Goal: Task Accomplishment & Management: Manage account settings

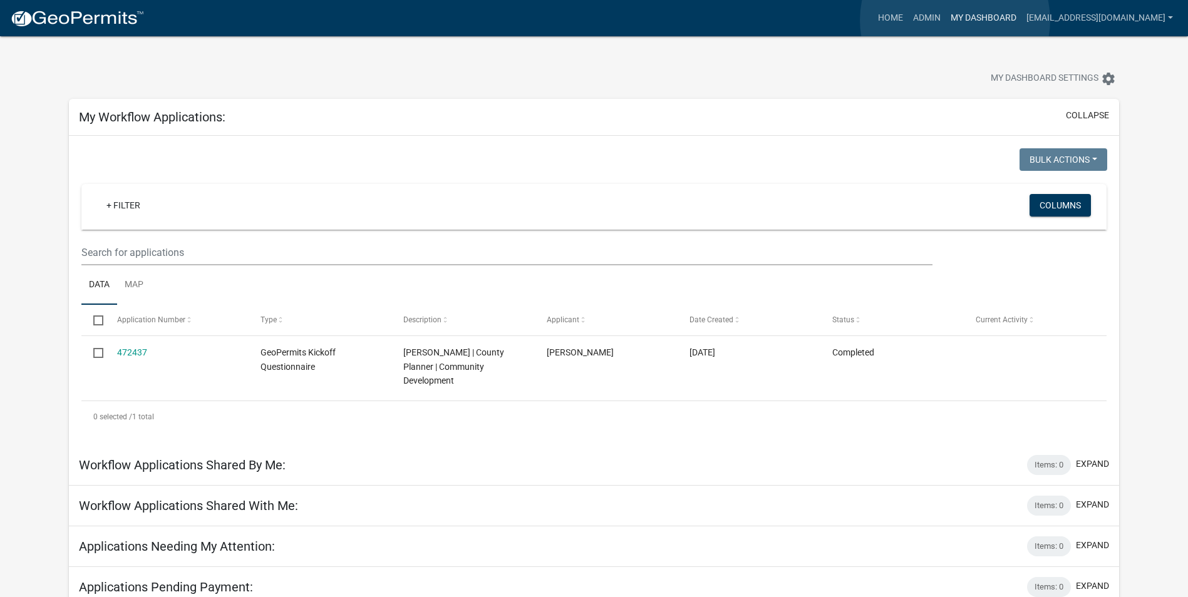
click at [955, 20] on link "My Dashboard" at bounding box center [984, 18] width 76 height 24
click at [914, 18] on link "Admin" at bounding box center [927, 18] width 38 height 24
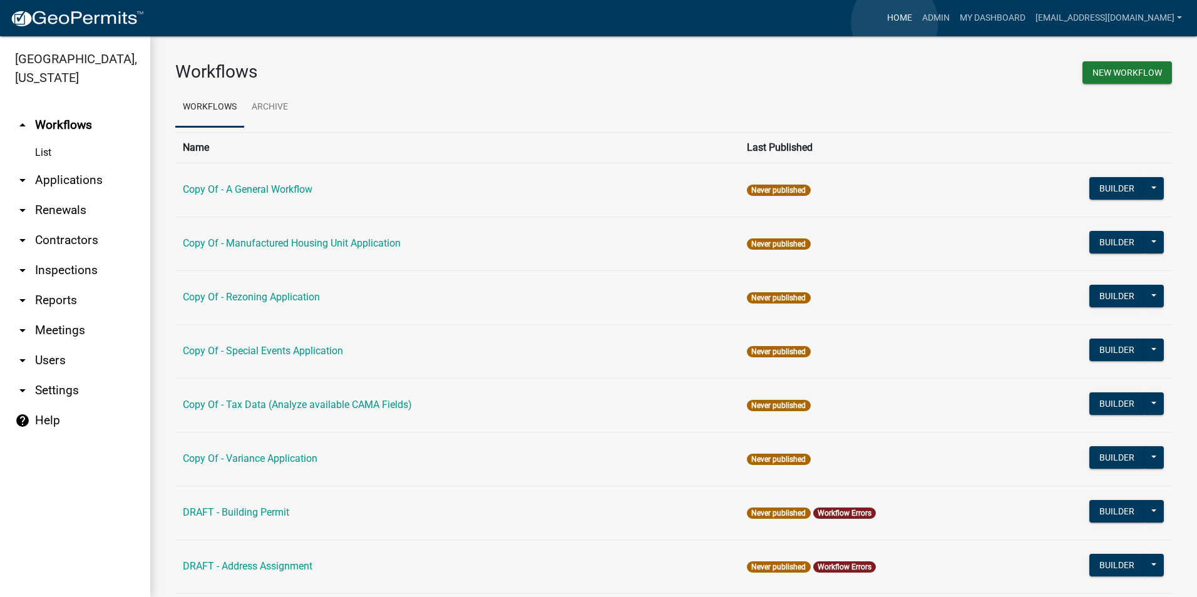
click at [895, 23] on link "Home" at bounding box center [899, 18] width 35 height 24
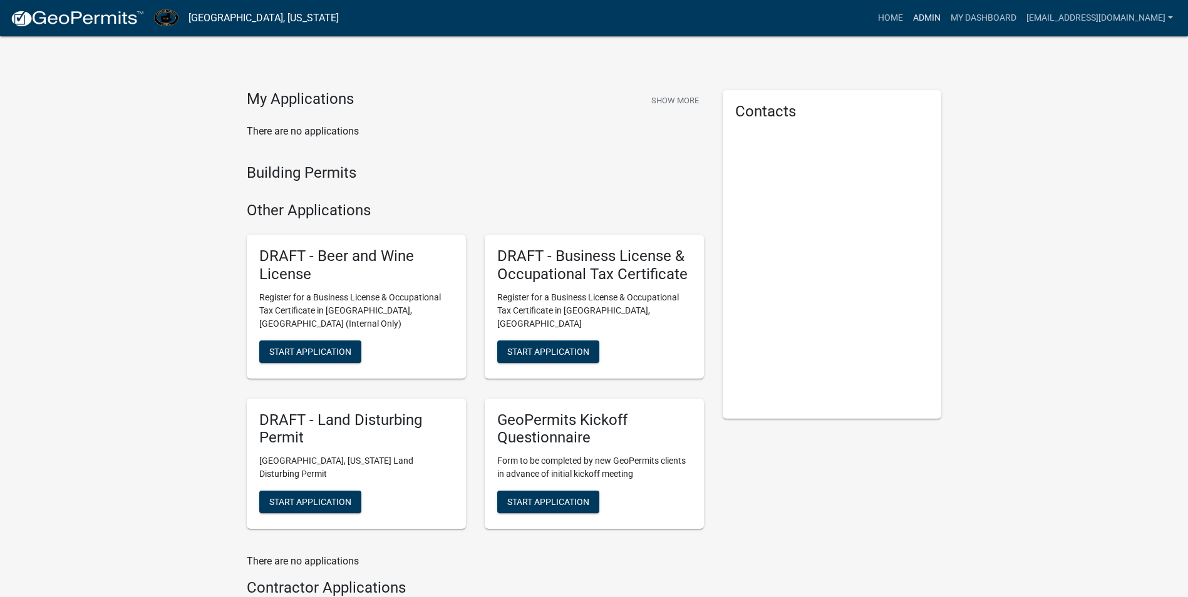
click at [921, 19] on link "Admin" at bounding box center [927, 18] width 38 height 24
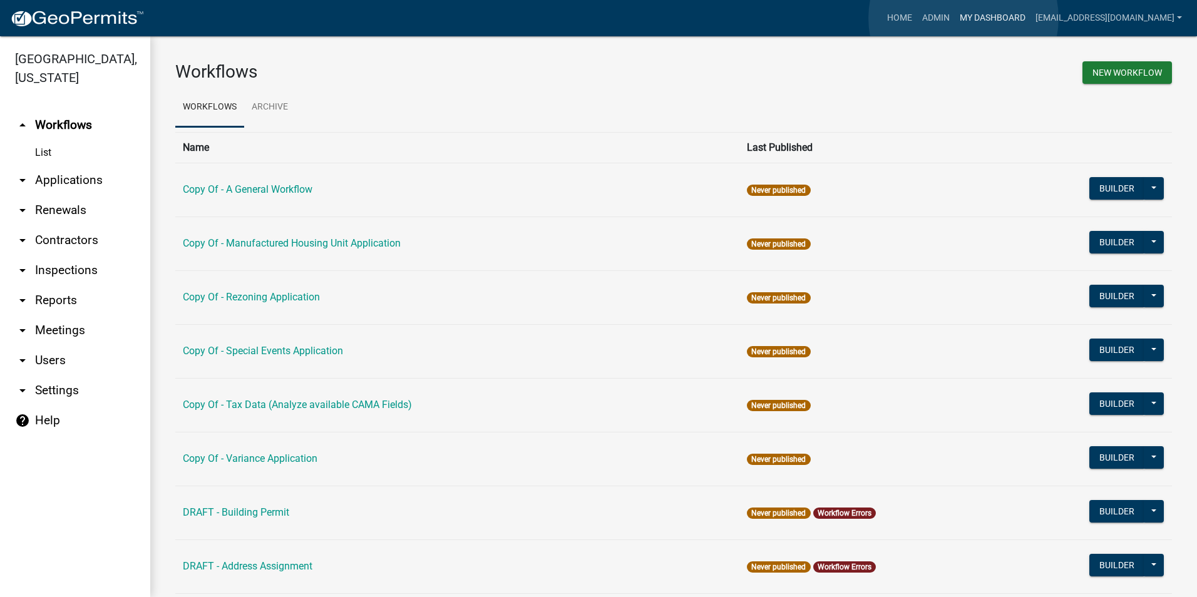
click at [964, 18] on link "My Dashboard" at bounding box center [993, 18] width 76 height 24
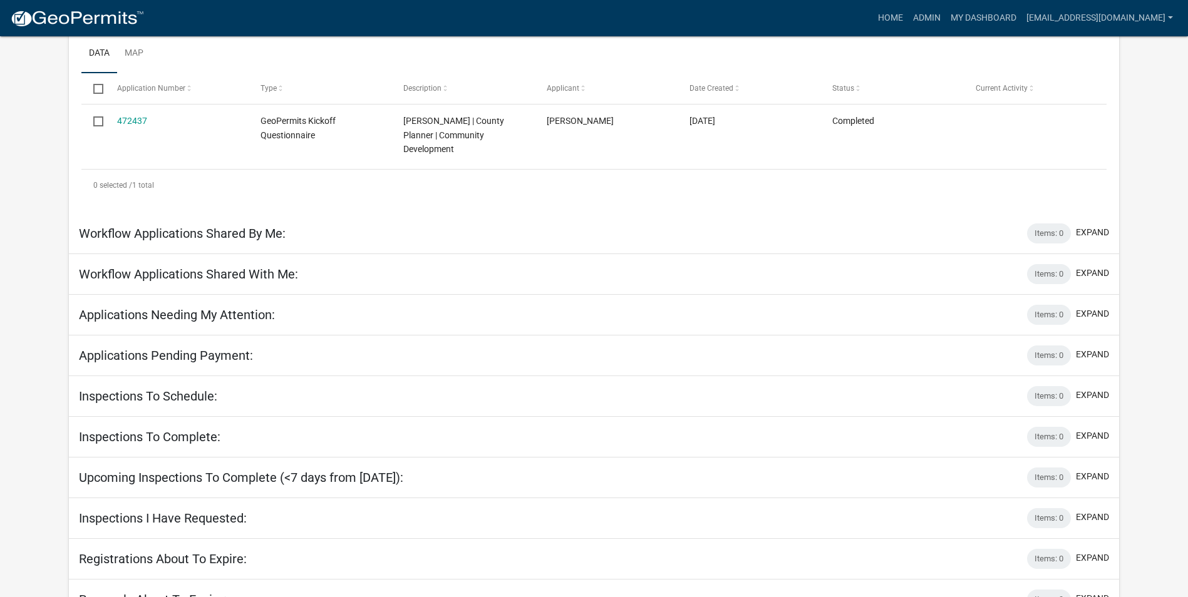
scroll to position [255, 0]
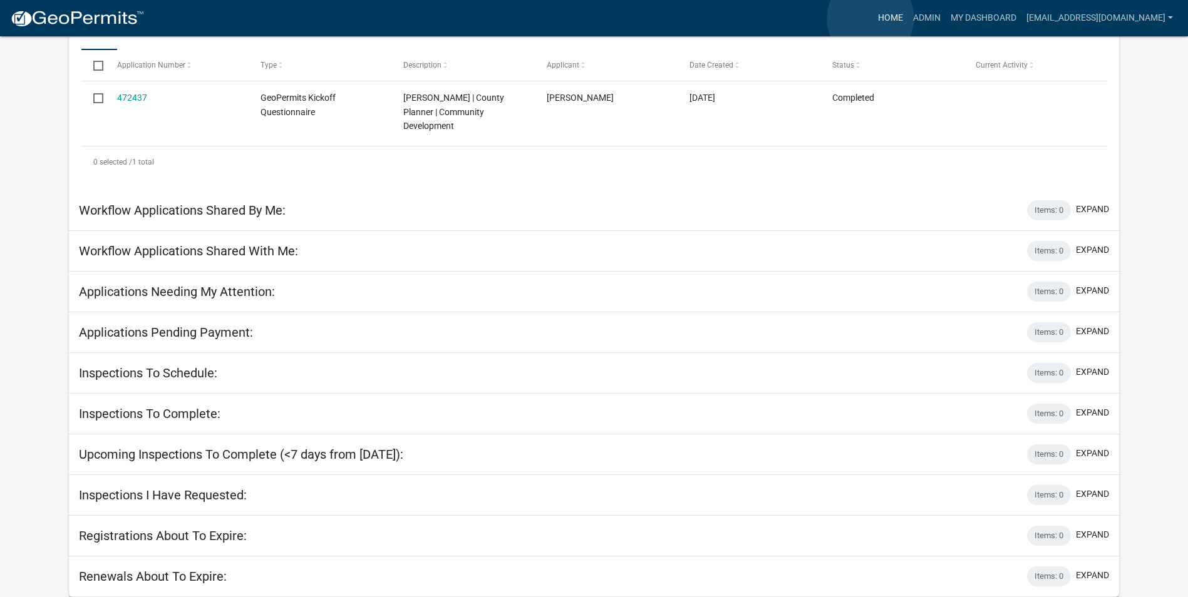
click at [873, 18] on link "Home" at bounding box center [890, 18] width 35 height 24
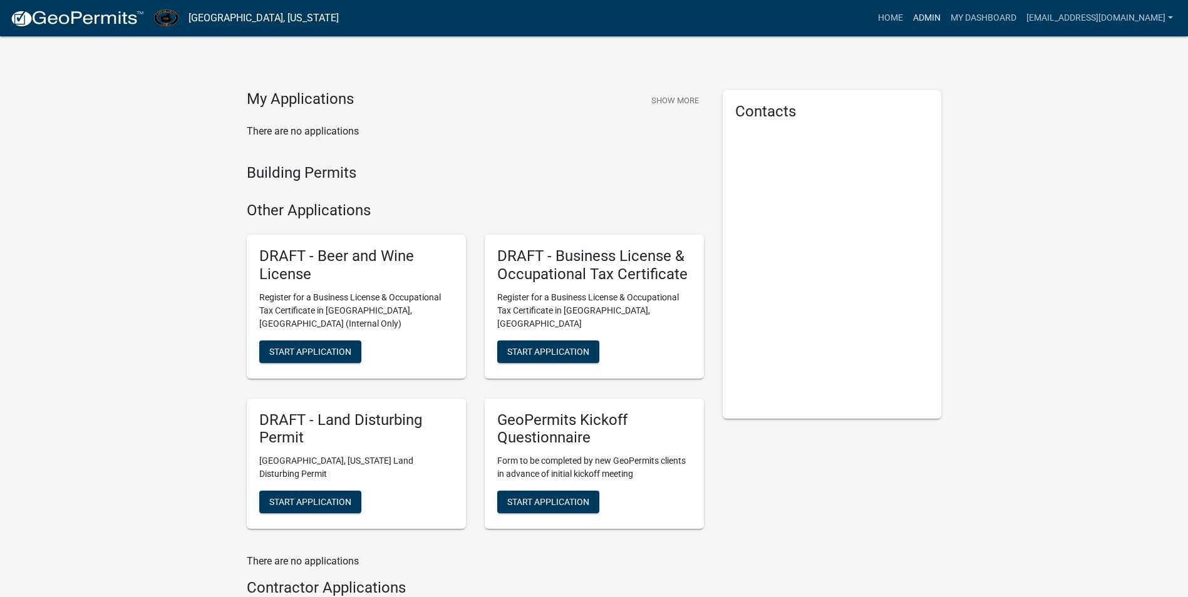
click at [922, 24] on link "Admin" at bounding box center [927, 18] width 38 height 24
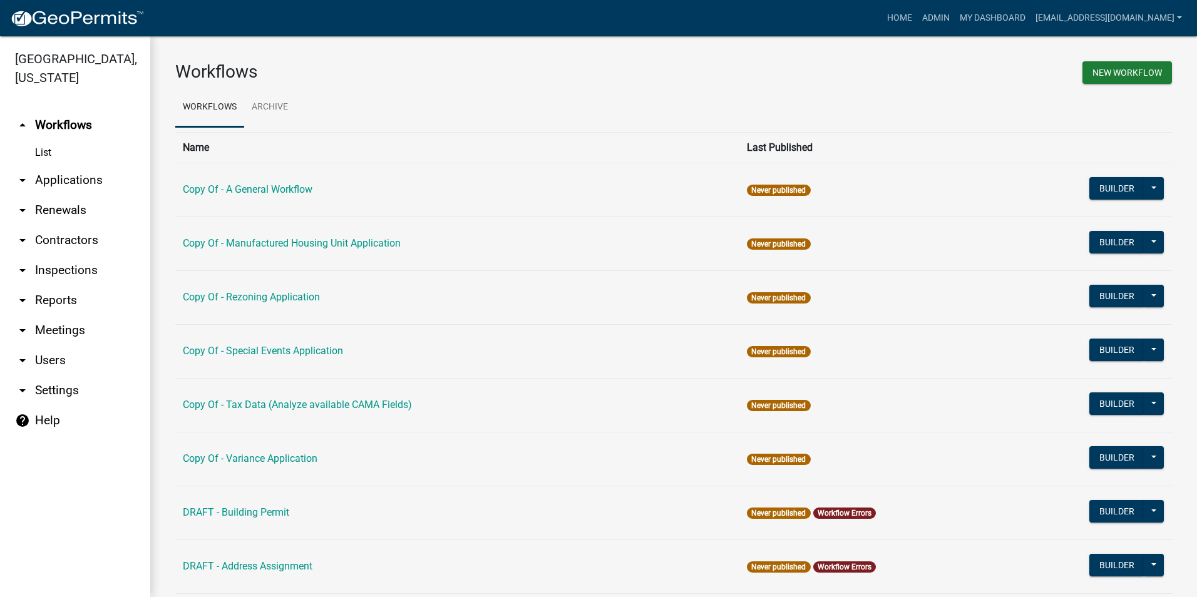
click at [77, 190] on link "arrow_drop_down Applications" at bounding box center [75, 180] width 150 height 30
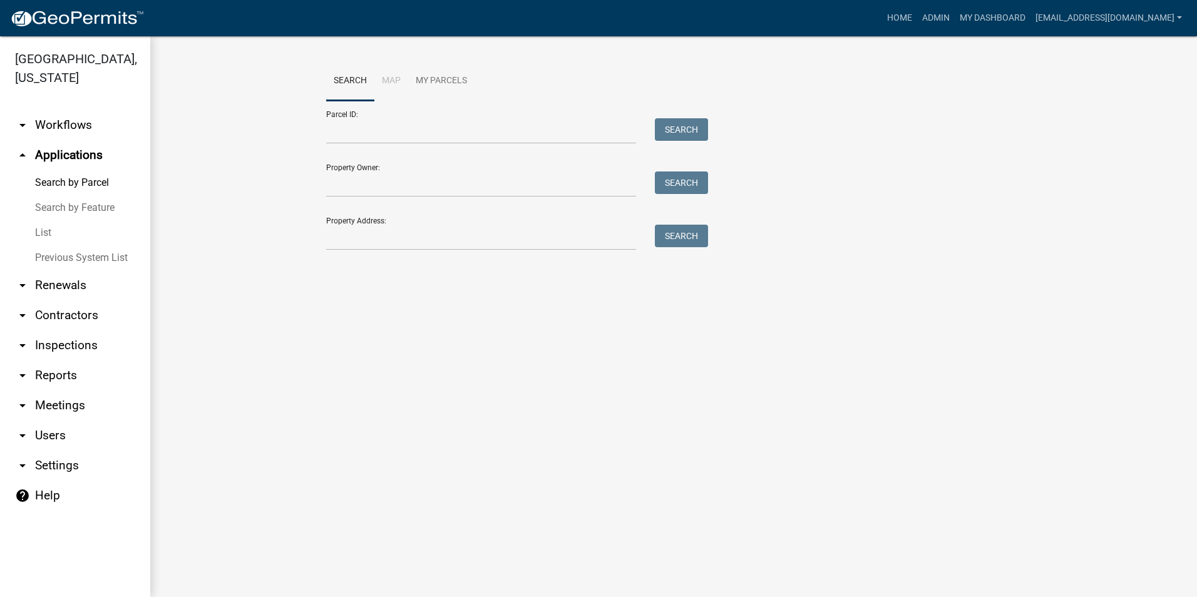
click at [58, 287] on link "arrow_drop_down Renewals" at bounding box center [75, 286] width 150 height 30
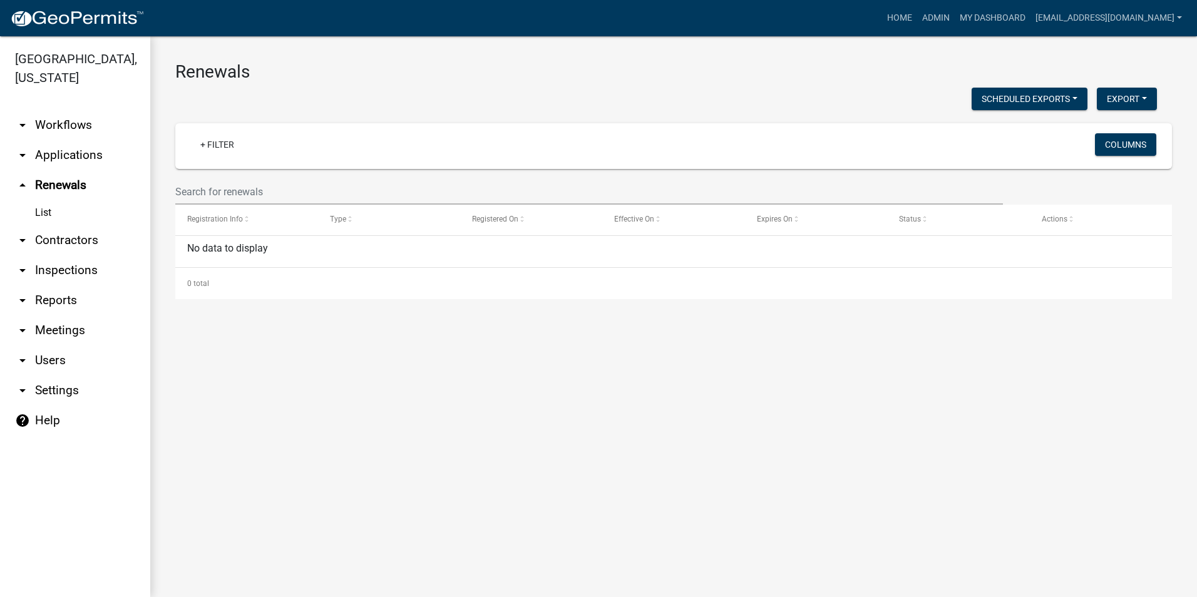
click at [51, 134] on link "arrow_drop_down Workflows" at bounding box center [75, 125] width 150 height 30
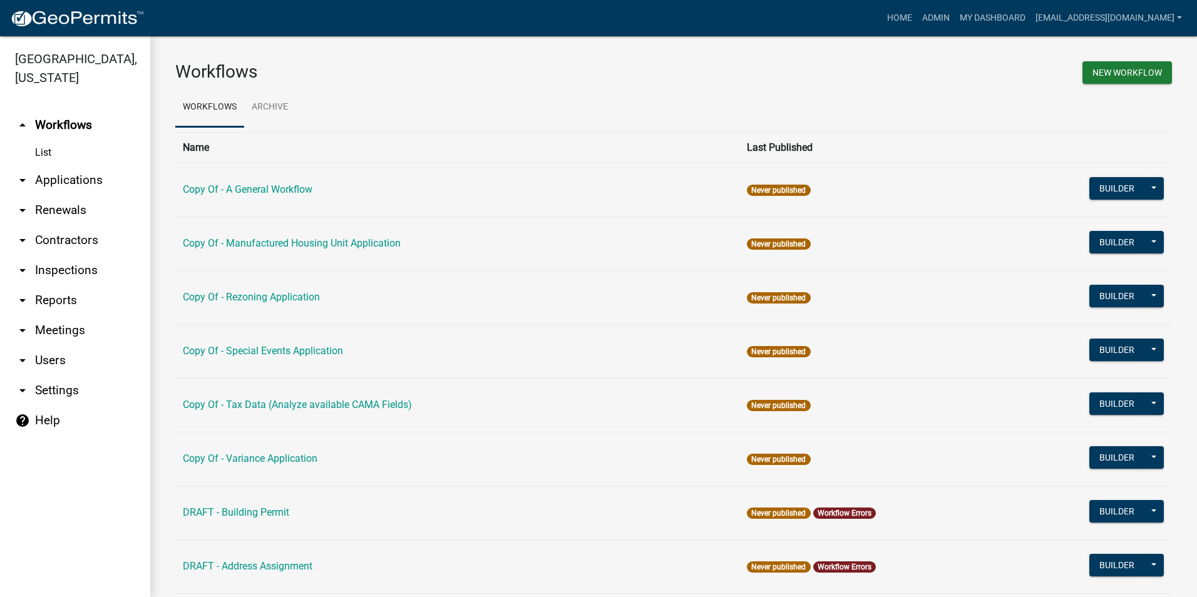
click at [26, 361] on icon "arrow_drop_down" at bounding box center [22, 360] width 15 height 15
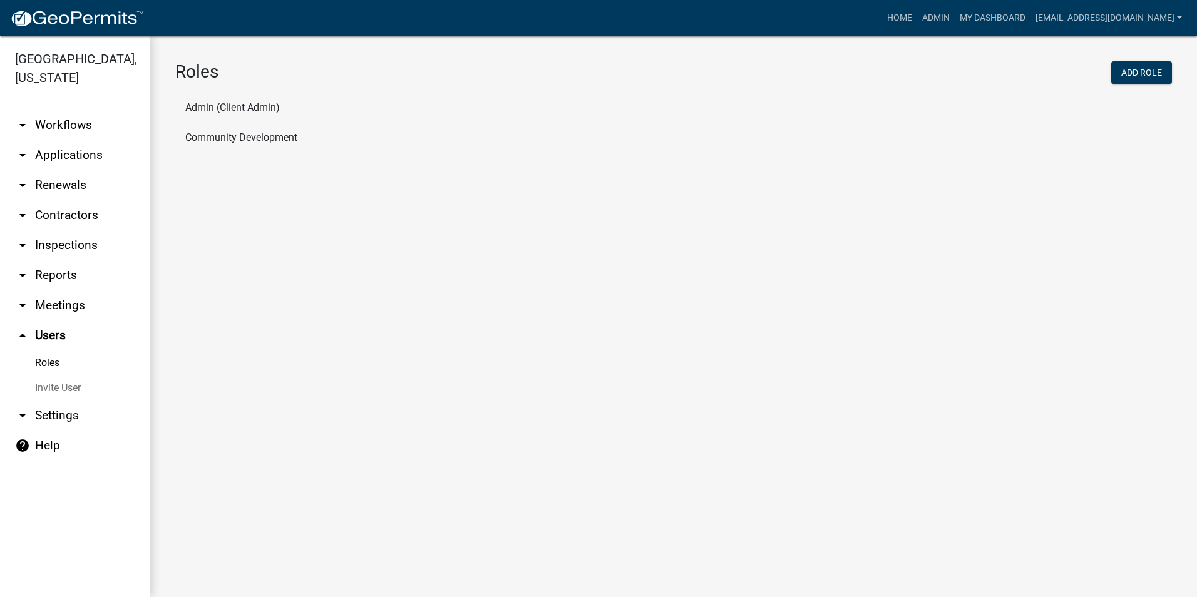
click at [39, 415] on link "arrow_drop_down Settings" at bounding box center [75, 416] width 150 height 30
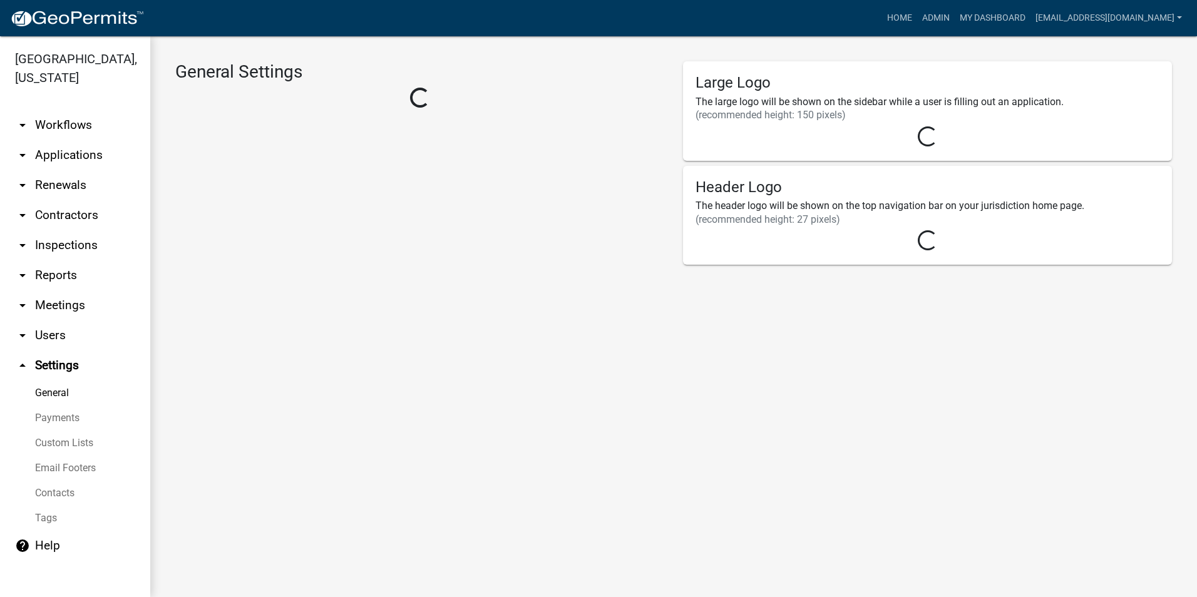
select select "32d6e85b-6a6d-4532-b483-7b431a947728"
select select "GA"
select select "Eastern Standard Time"
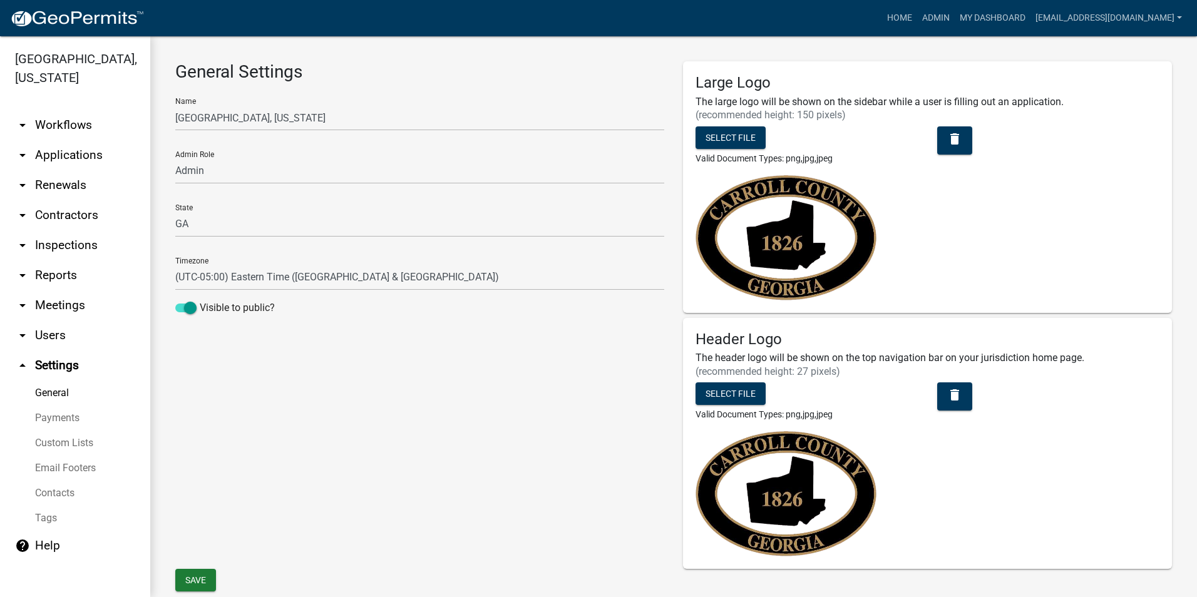
click at [28, 158] on icon "arrow_drop_down" at bounding box center [22, 155] width 15 height 15
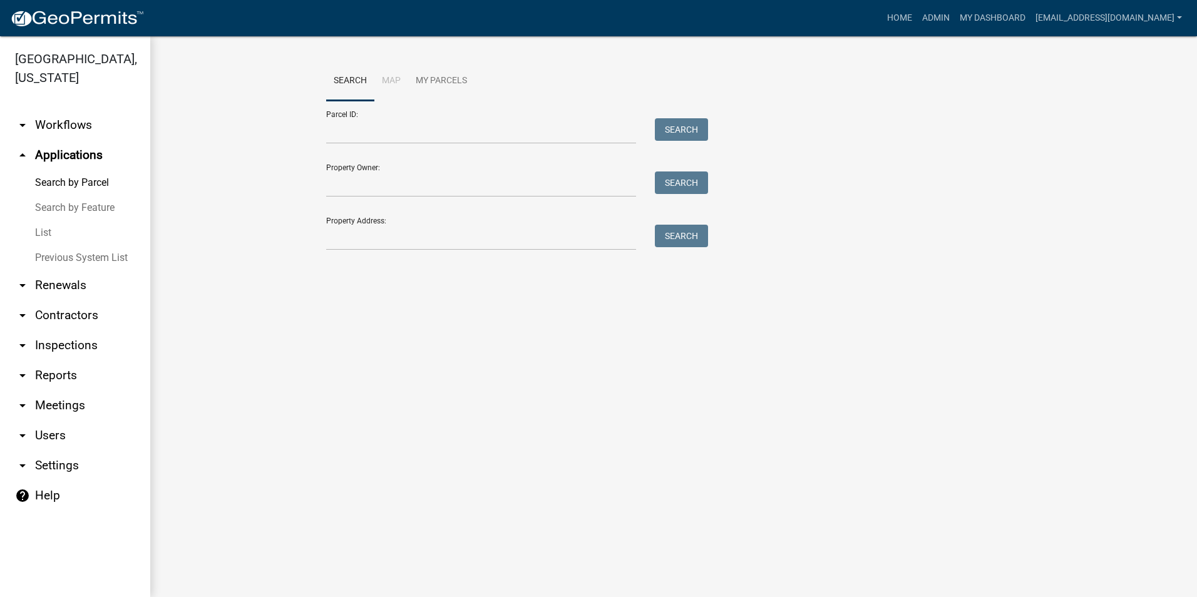
click at [28, 120] on icon "arrow_drop_down" at bounding box center [22, 125] width 15 height 15
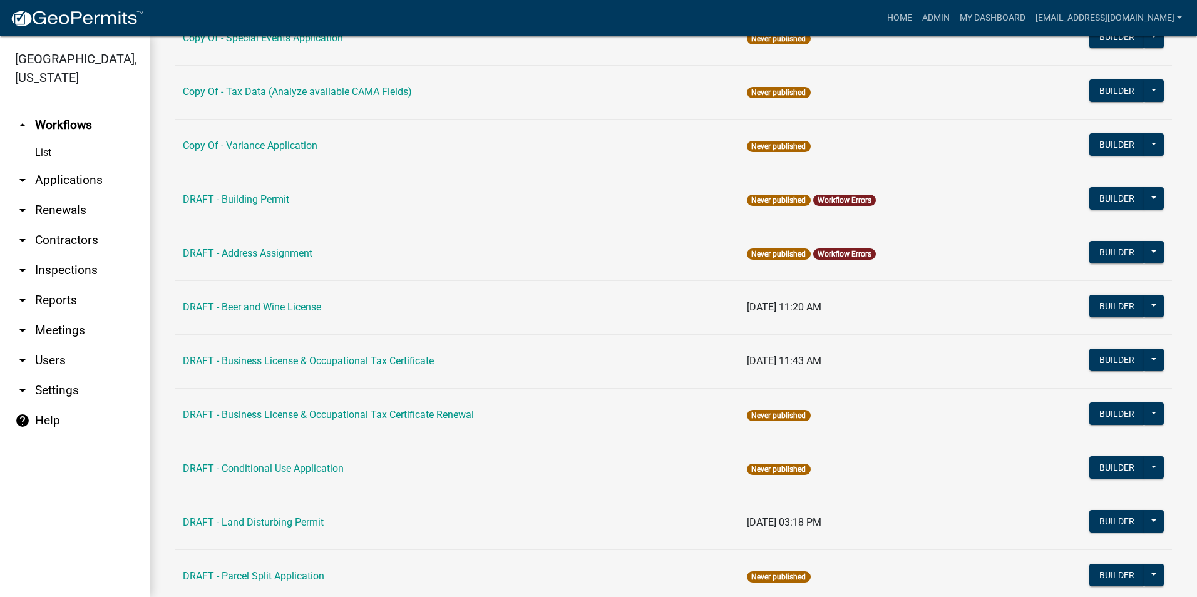
scroll to position [462, 0]
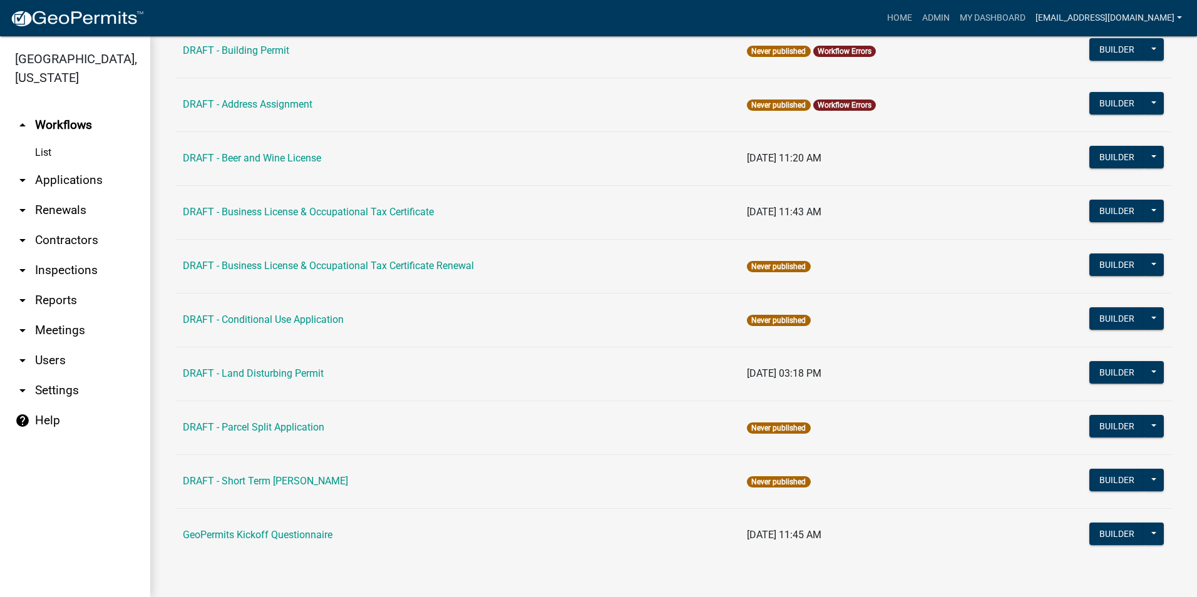
click at [1069, 23] on link "[EMAIL_ADDRESS][DOMAIN_NAME]" at bounding box center [1109, 18] width 157 height 24
click at [1119, 87] on link "Account" at bounding box center [1137, 81] width 100 height 30
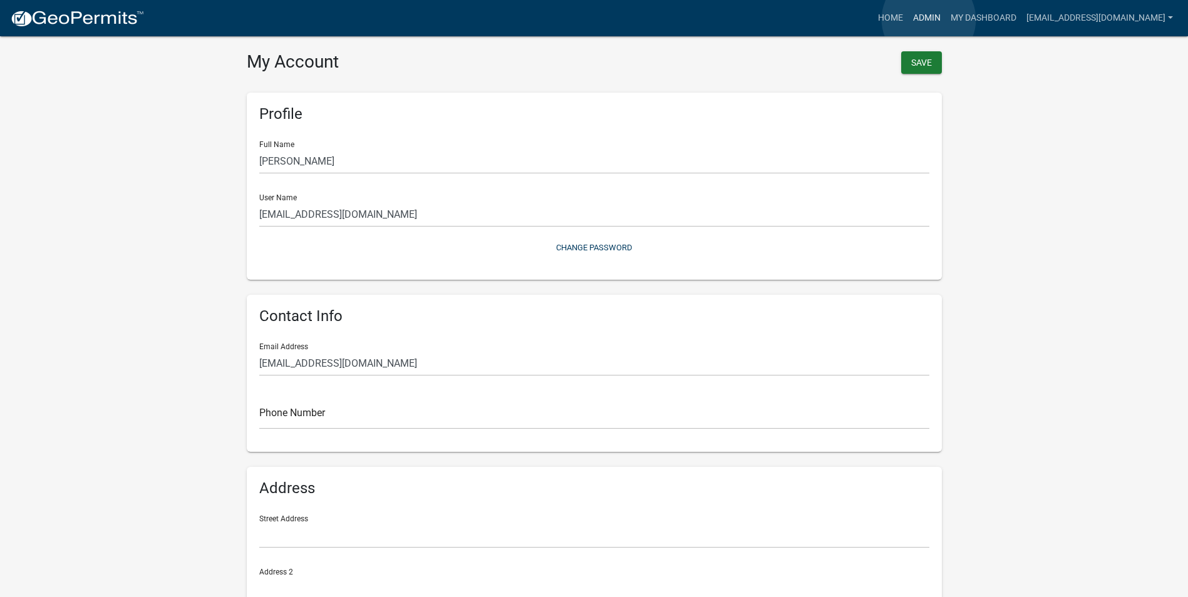
click at [929, 19] on link "Admin" at bounding box center [927, 18] width 38 height 24
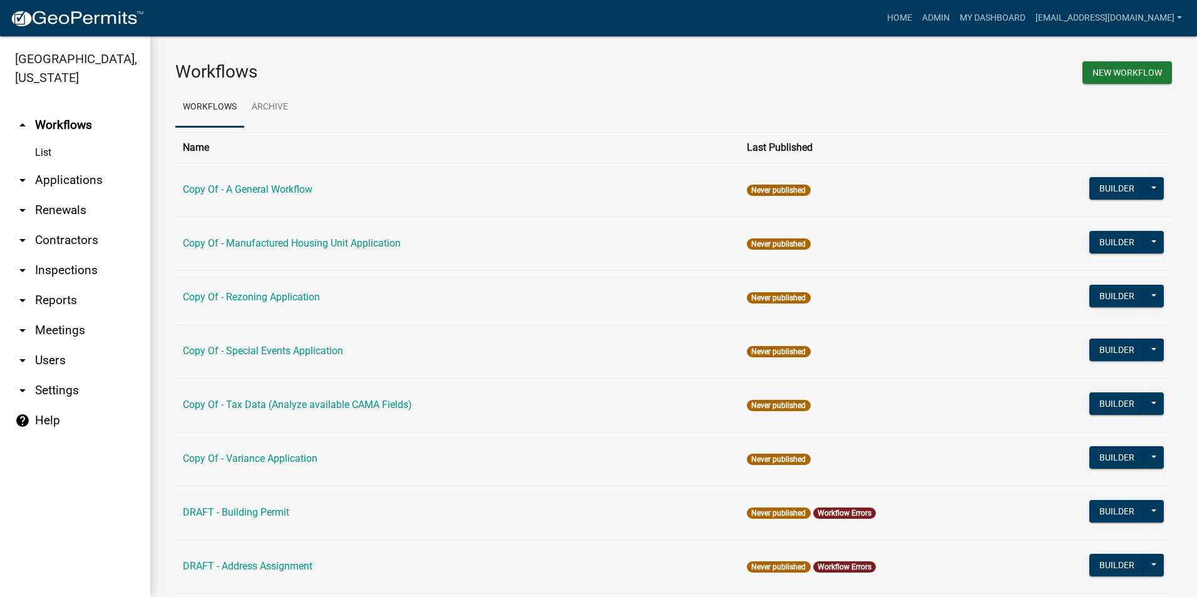
click at [30, 213] on link "arrow_drop_down Renewals" at bounding box center [75, 210] width 150 height 30
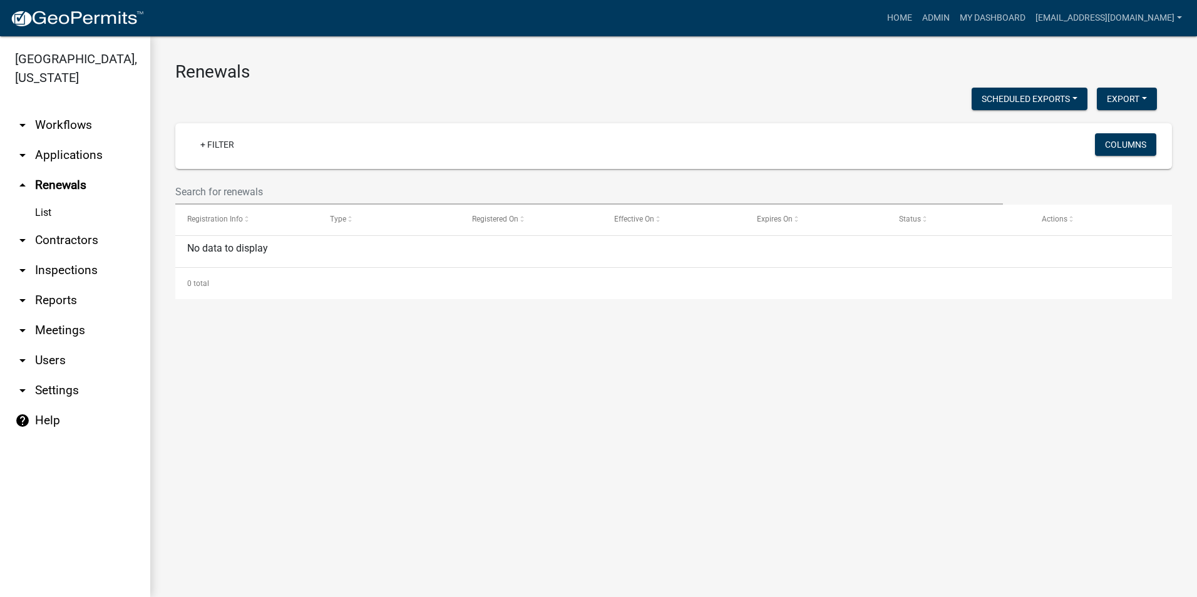
click at [40, 158] on link "arrow_drop_down Applications" at bounding box center [75, 155] width 150 height 30
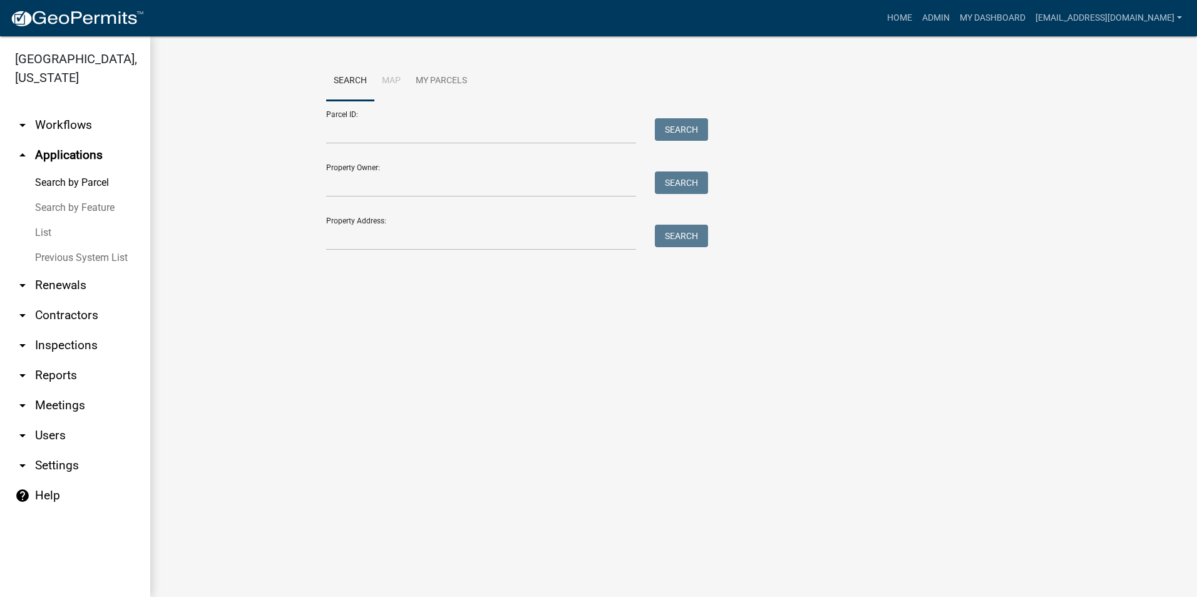
click at [36, 420] on link "arrow_drop_down Meetings" at bounding box center [75, 406] width 150 height 30
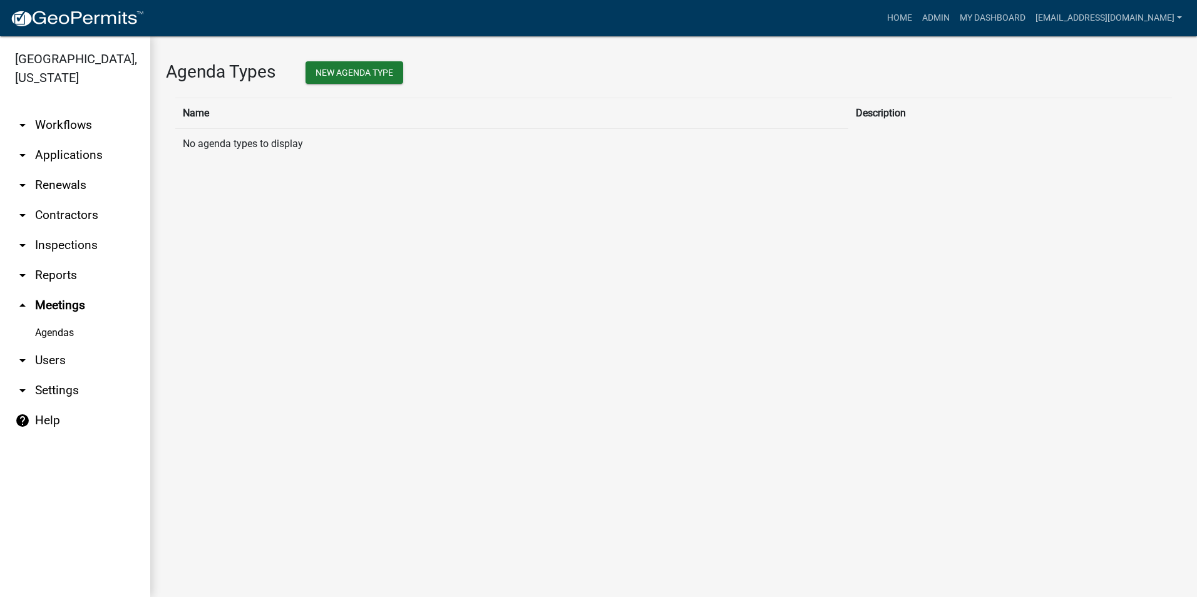
click at [41, 367] on link "arrow_drop_down Users" at bounding box center [75, 361] width 150 height 30
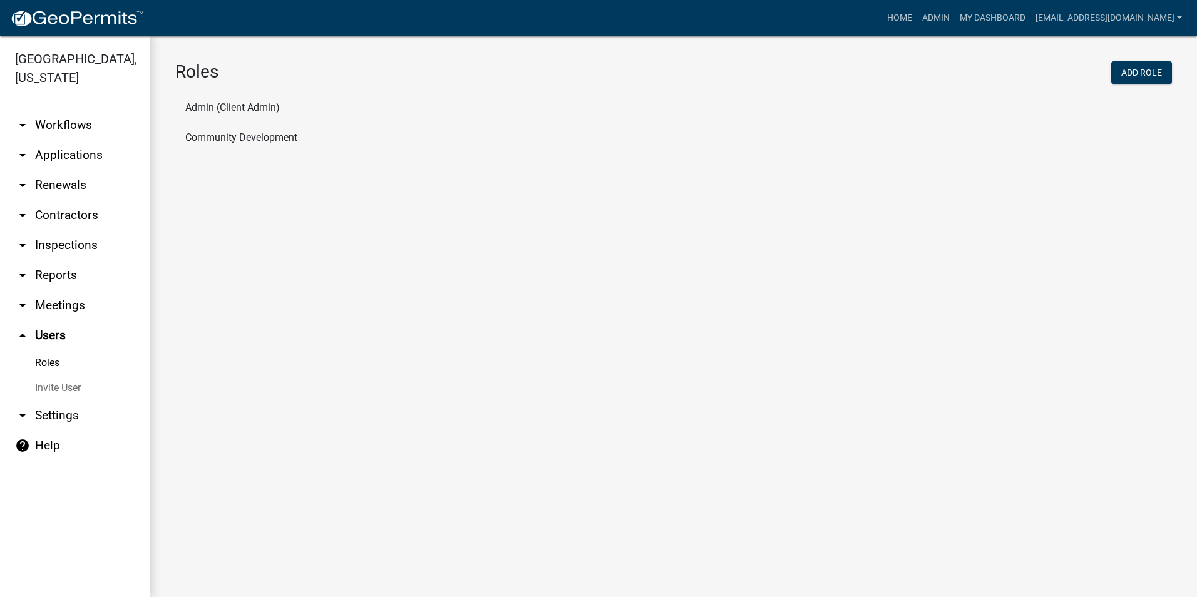
click at [44, 423] on link "arrow_drop_down Settings" at bounding box center [75, 416] width 150 height 30
select select "GA"
select select "Eastern Standard Time"
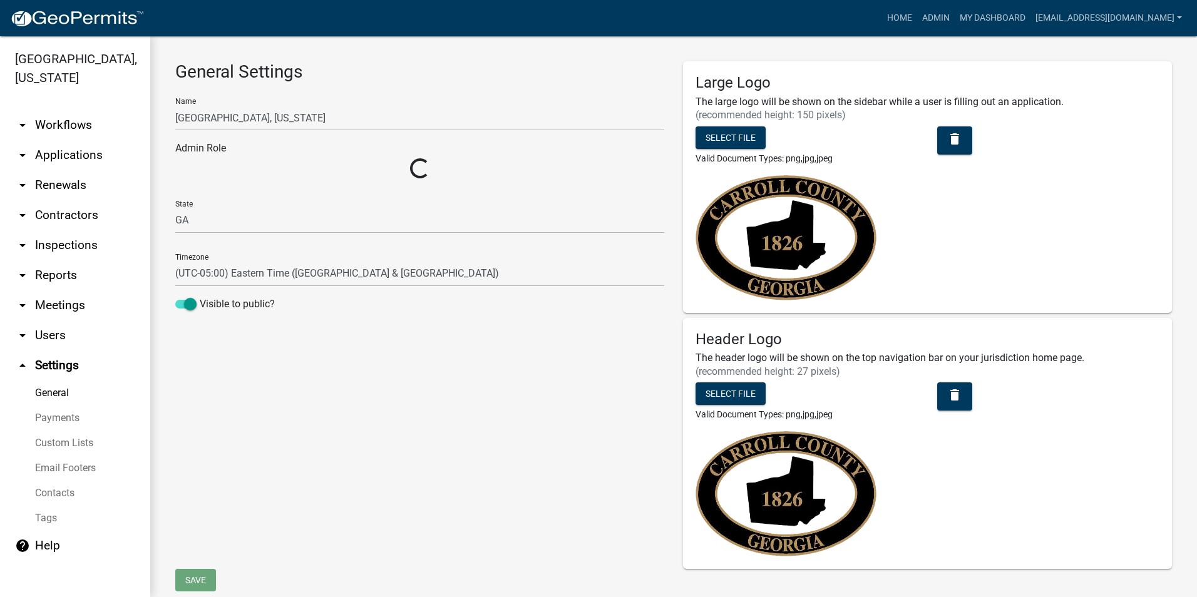
select select "32d6e85b-6a6d-4532-b483-7b431a947728"
click at [46, 124] on link "arrow_drop_down Workflows" at bounding box center [75, 125] width 150 height 30
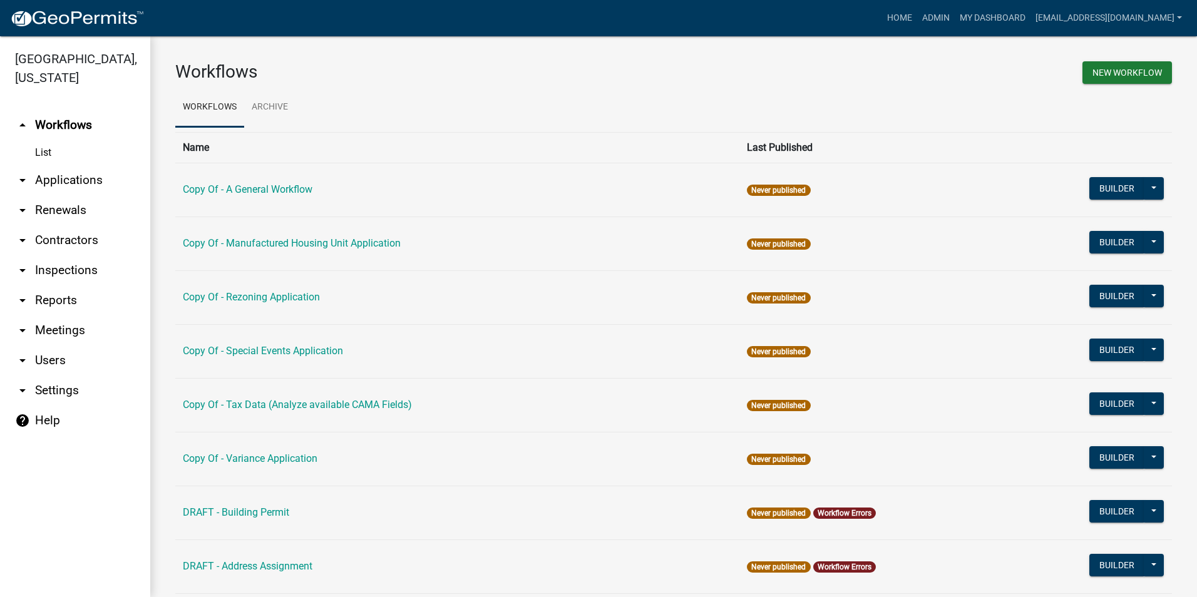
click at [43, 184] on link "arrow_drop_down Applications" at bounding box center [75, 180] width 150 height 30
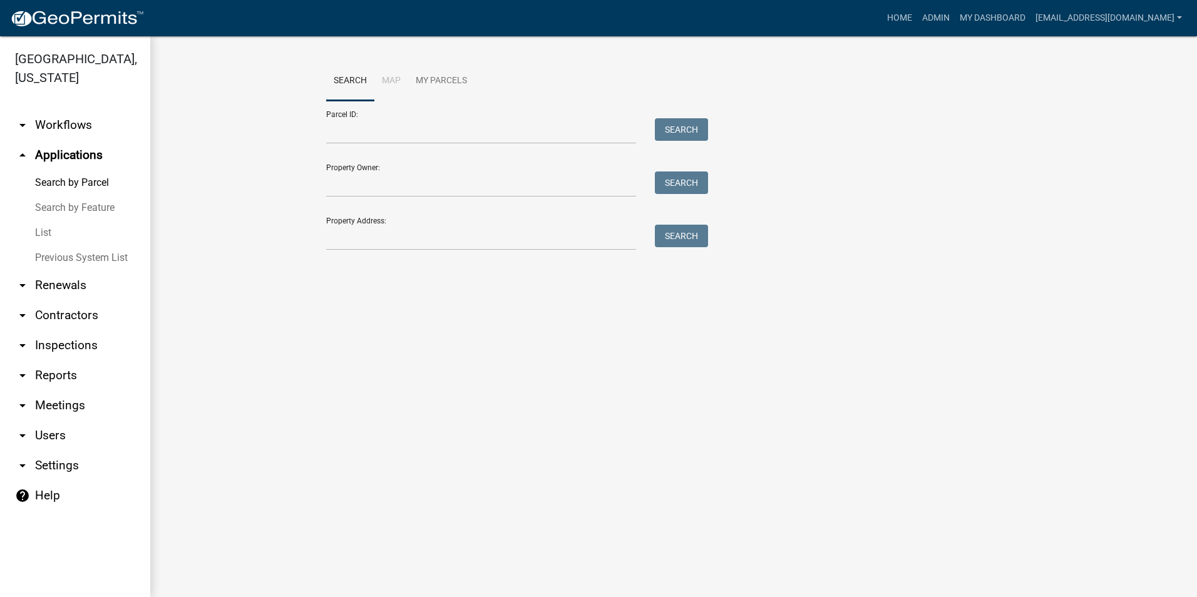
click at [43, 291] on link "arrow_drop_down Renewals" at bounding box center [75, 286] width 150 height 30
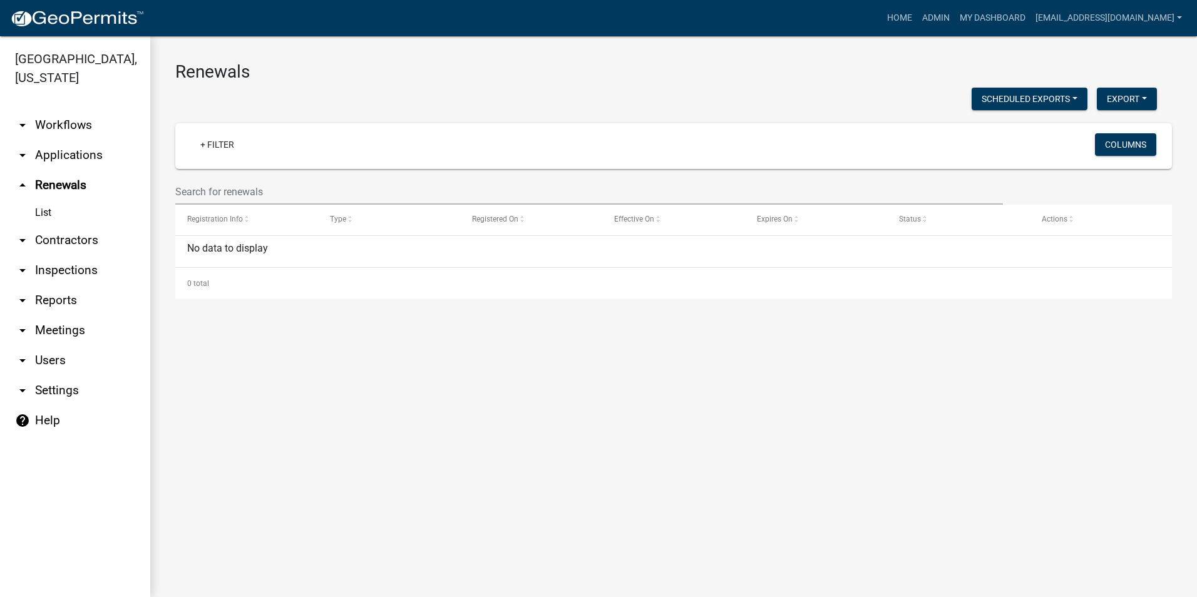
click at [44, 388] on link "arrow_drop_down Settings" at bounding box center [75, 391] width 150 height 30
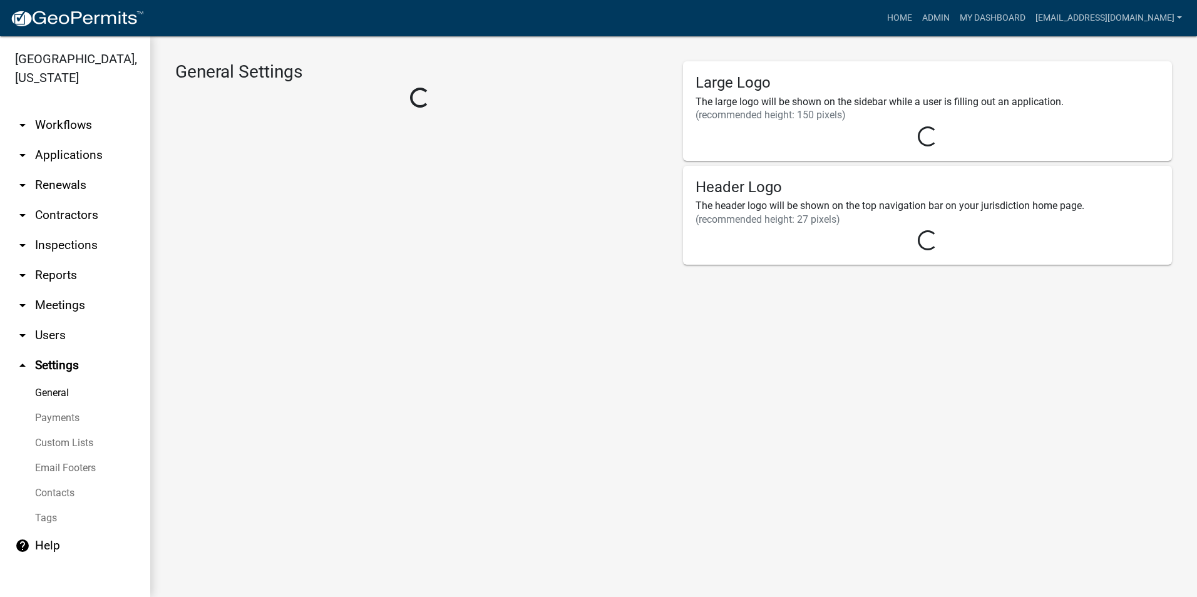
select select "32d6e85b-6a6d-4532-b483-7b431a947728"
select select "GA"
select select "Eastern Standard Time"
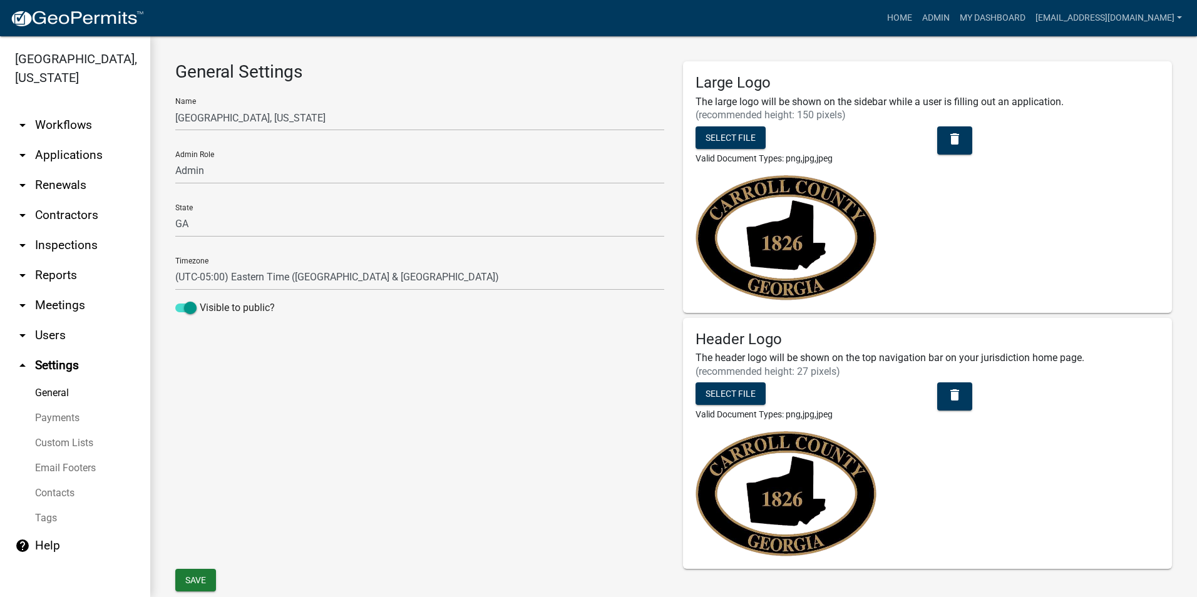
click at [24, 127] on icon "arrow_drop_down" at bounding box center [22, 125] width 15 height 15
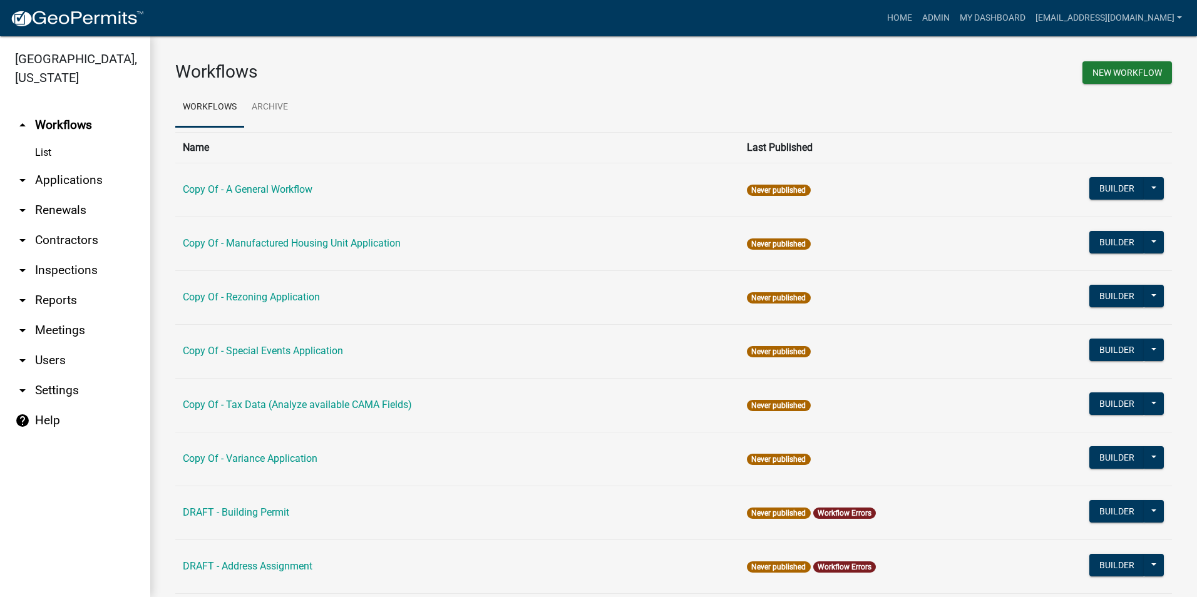
click at [37, 184] on link "arrow_drop_down Applications" at bounding box center [75, 180] width 150 height 30
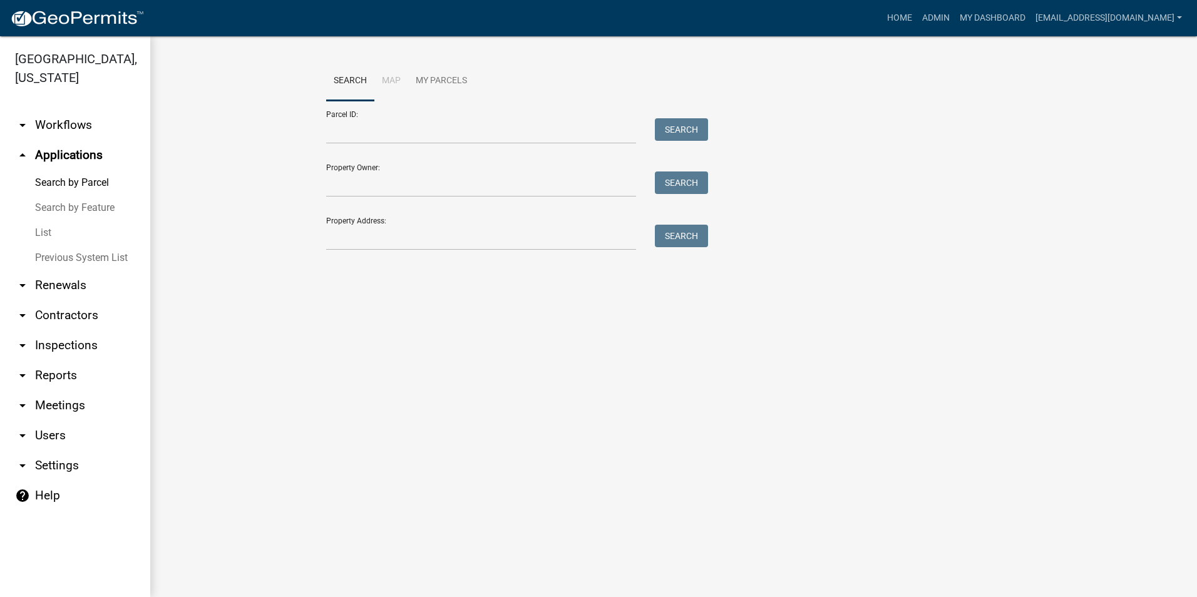
click at [26, 16] on img at bounding box center [77, 18] width 134 height 19
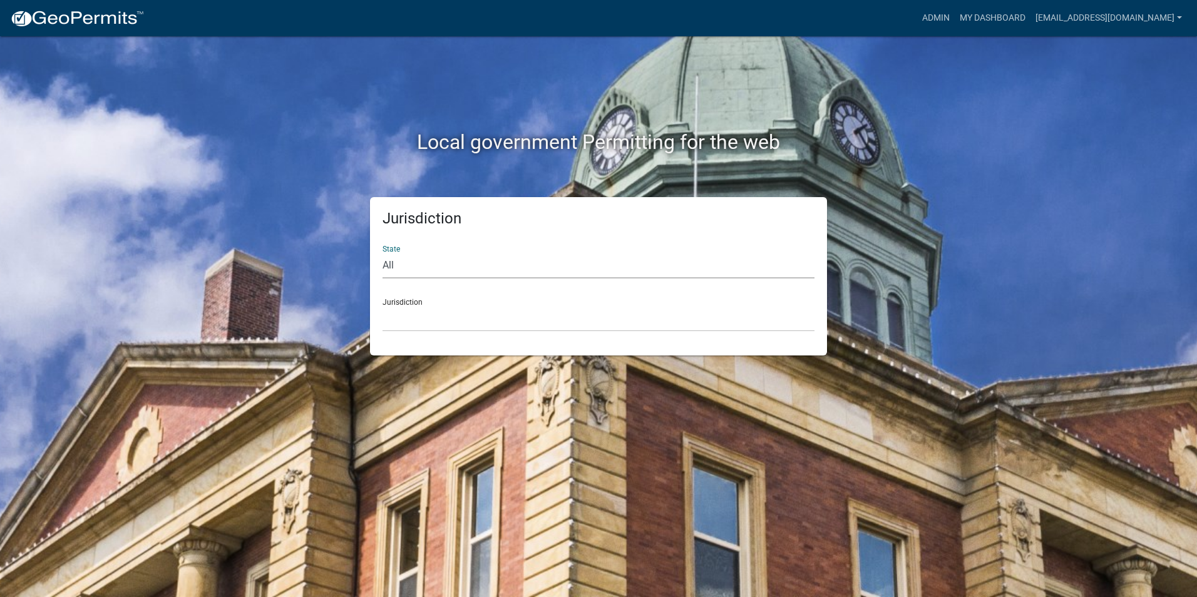
click at [595, 262] on select "All [US_STATE] [US_STATE] [US_STATE] [US_STATE] [US_STATE] [US_STATE] [US_STATE…" at bounding box center [599, 266] width 432 height 26
click at [955, 24] on link "My Dashboard" at bounding box center [993, 18] width 76 height 24
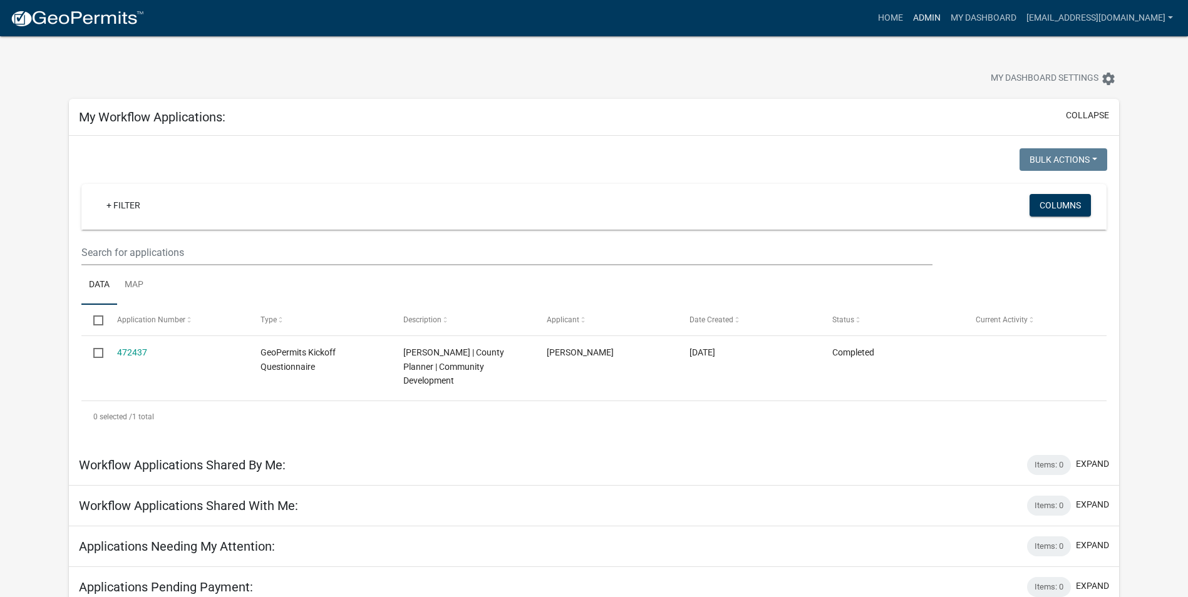
click at [909, 22] on link "Admin" at bounding box center [927, 18] width 38 height 24
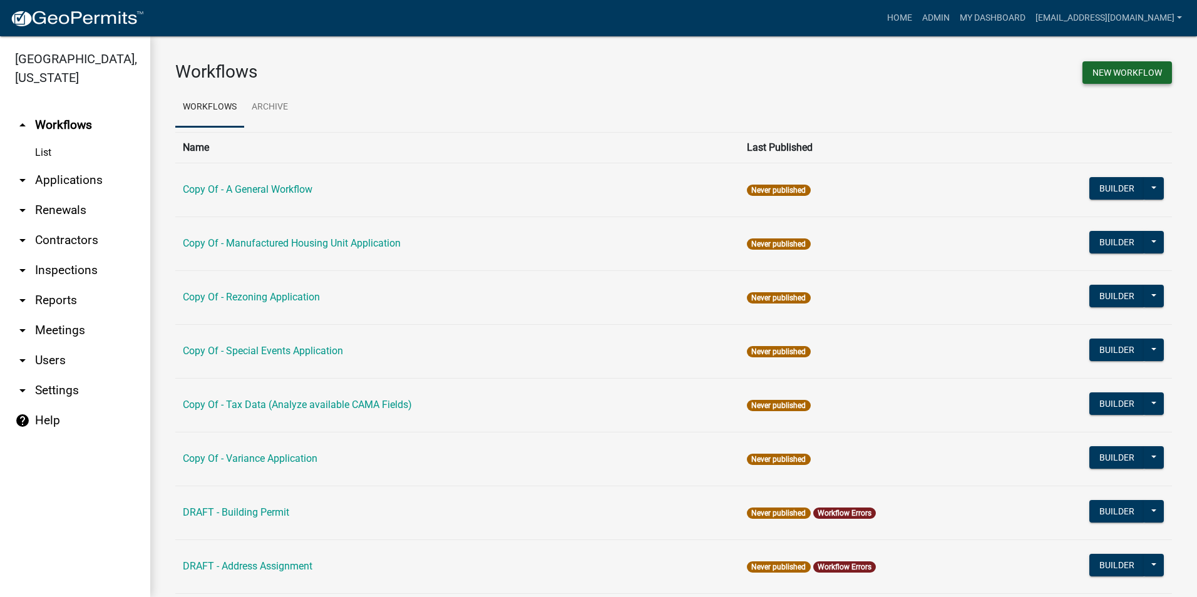
click at [1098, 81] on button "New Workflow" at bounding box center [1128, 72] width 90 height 23
select select "3"
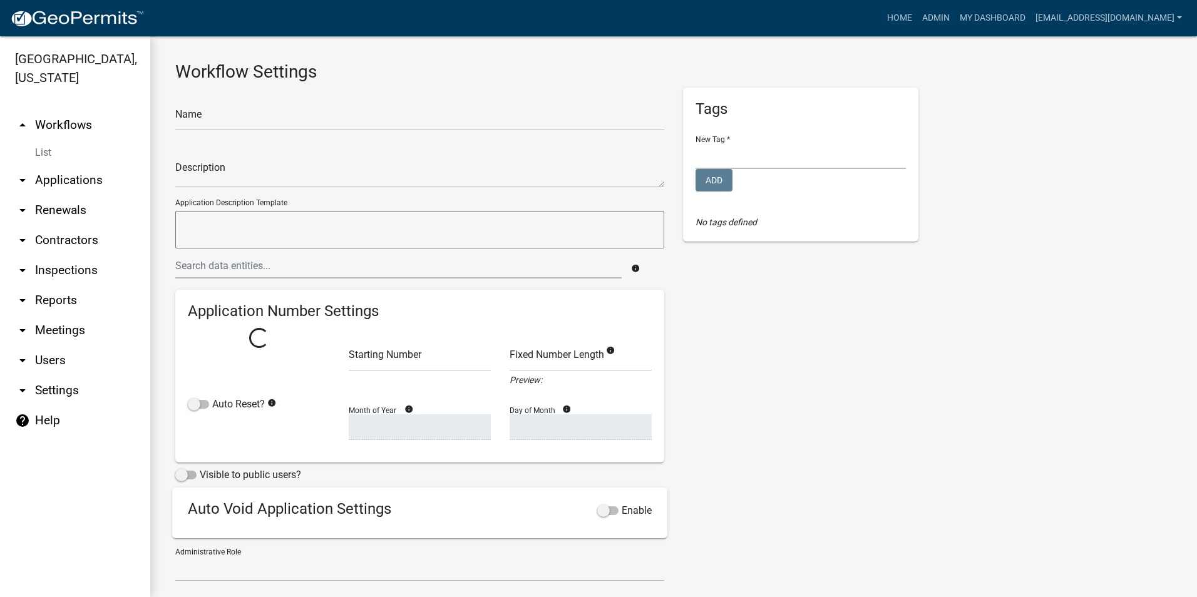
select select
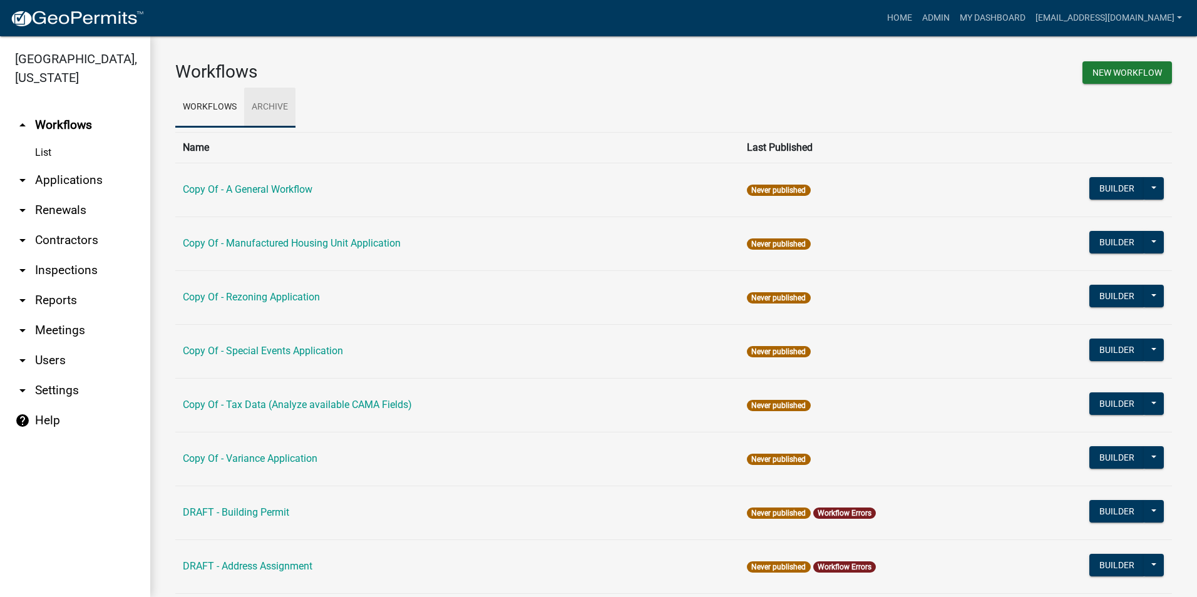
click at [271, 105] on link "Archive" at bounding box center [269, 108] width 51 height 40
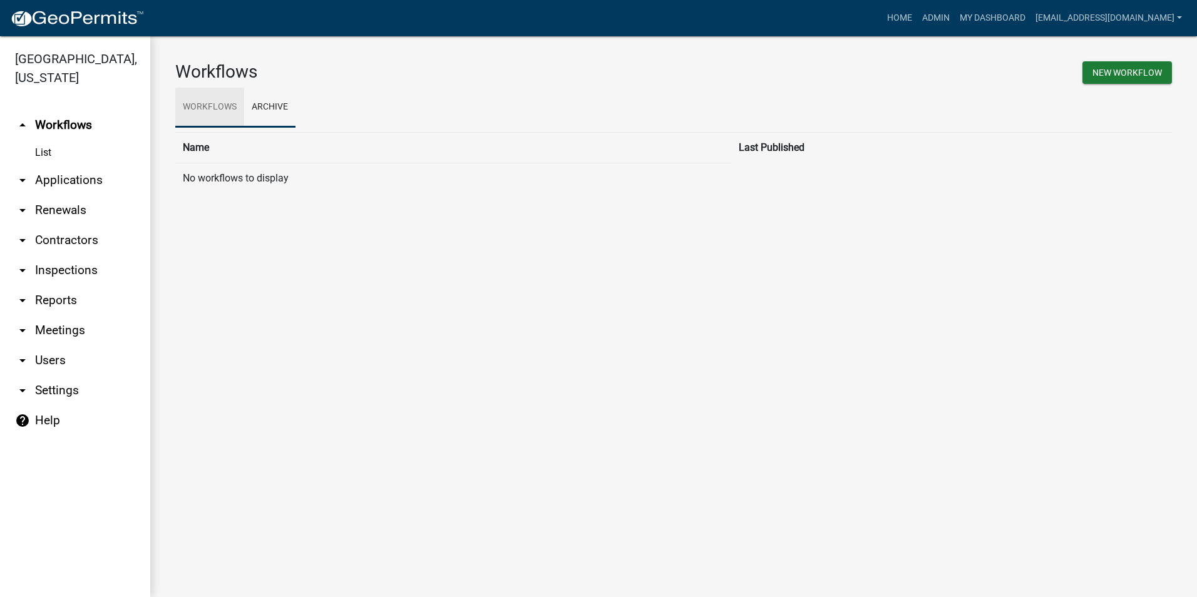
click at [193, 105] on link "Workflows" at bounding box center [209, 108] width 69 height 40
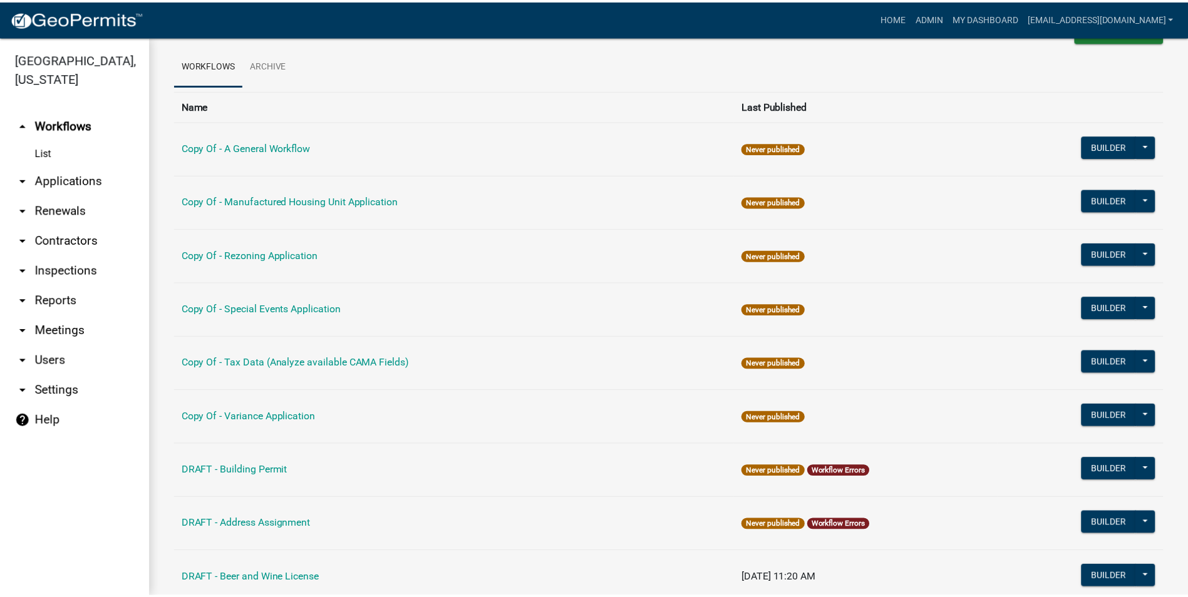
scroll to position [63, 0]
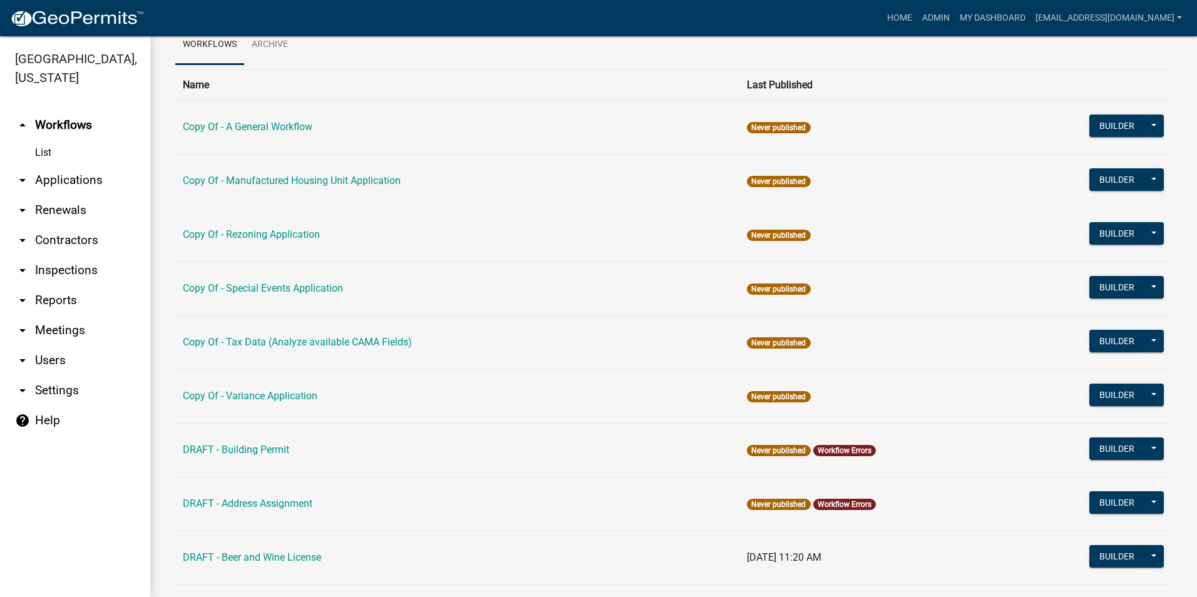
click at [53, 25] on img at bounding box center [77, 18] width 134 height 19
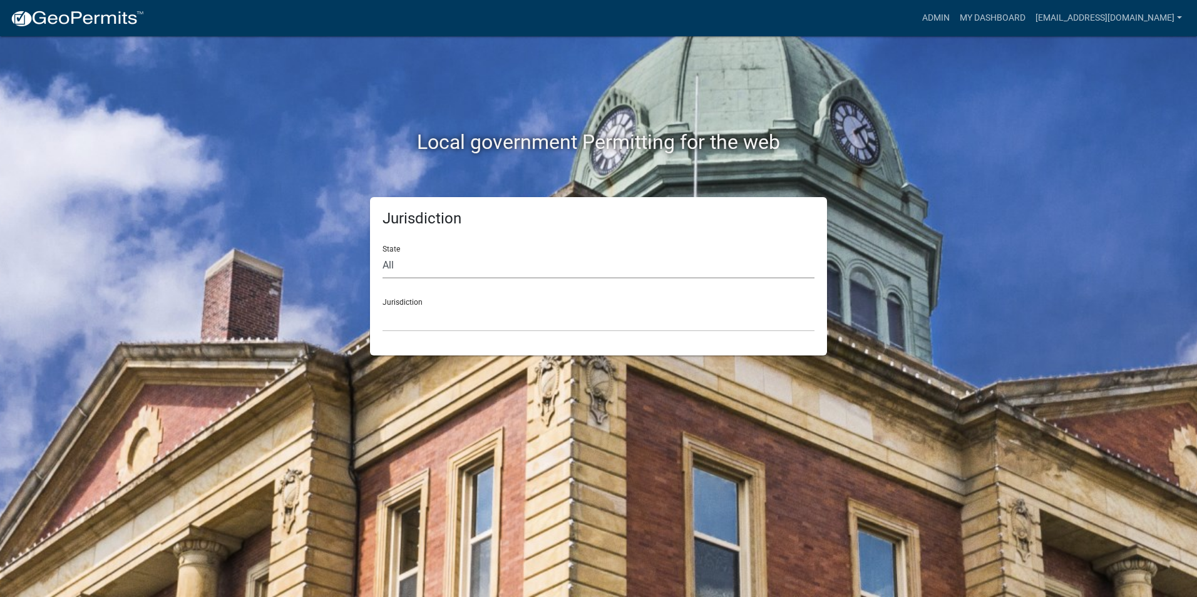
click at [592, 260] on select "All [US_STATE] [US_STATE] [US_STATE] [US_STATE] [US_STATE] [US_STATE] [US_STATE…" at bounding box center [599, 266] width 432 height 26
select select "[US_STATE]"
click at [383, 253] on select "All [US_STATE] [US_STATE] [US_STATE] [US_STATE] [US_STATE] [US_STATE] [US_STATE…" at bounding box center [599, 266] width 432 height 26
click at [416, 323] on select "[GEOGRAPHIC_DATA], [US_STATE][PERSON_NAME][GEOGRAPHIC_DATA], [US_STATE][PERSON_…" at bounding box center [599, 319] width 432 height 26
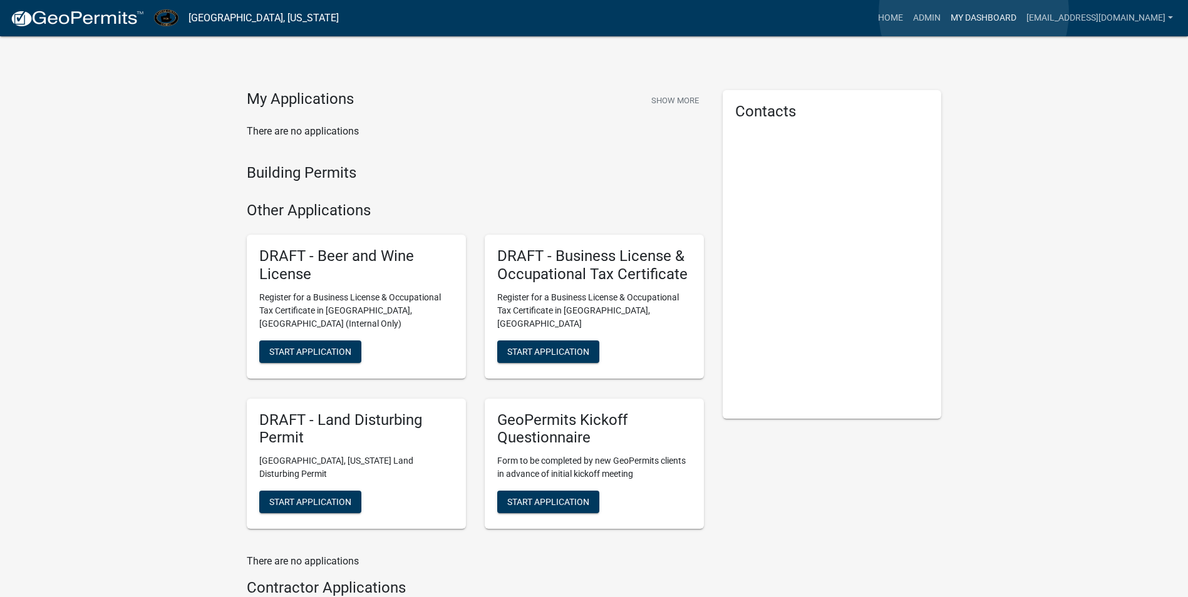
click at [974, 13] on link "My Dashboard" at bounding box center [984, 18] width 76 height 24
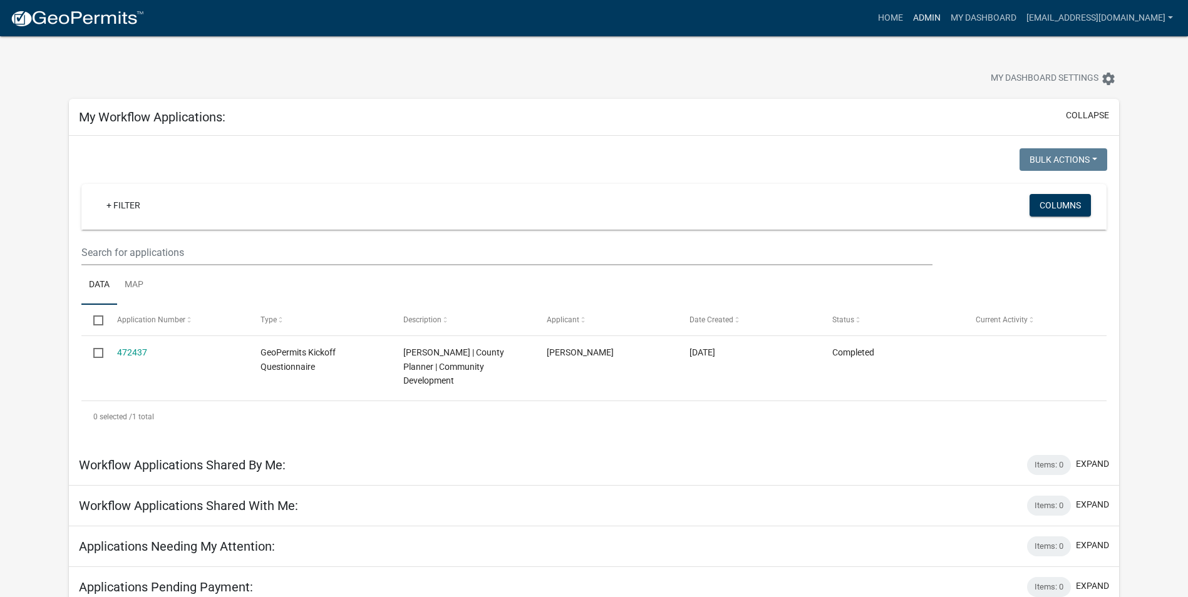
click at [919, 24] on link "Admin" at bounding box center [927, 18] width 38 height 24
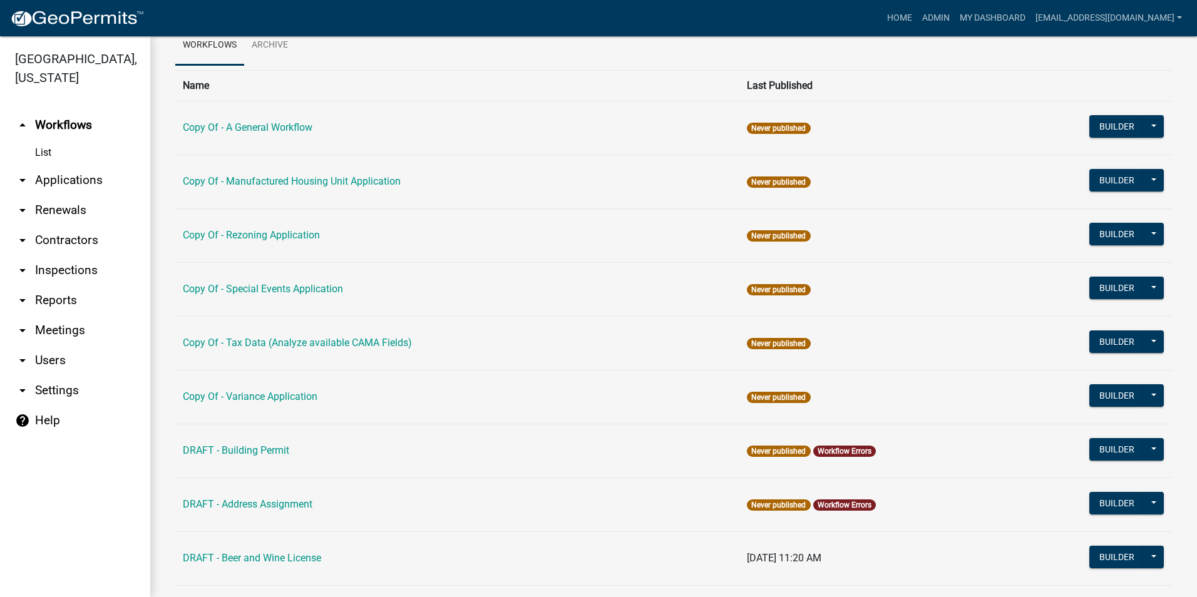
scroll to position [63, 0]
click at [224, 128] on link "Copy Of - A General Workflow" at bounding box center [248, 127] width 130 height 12
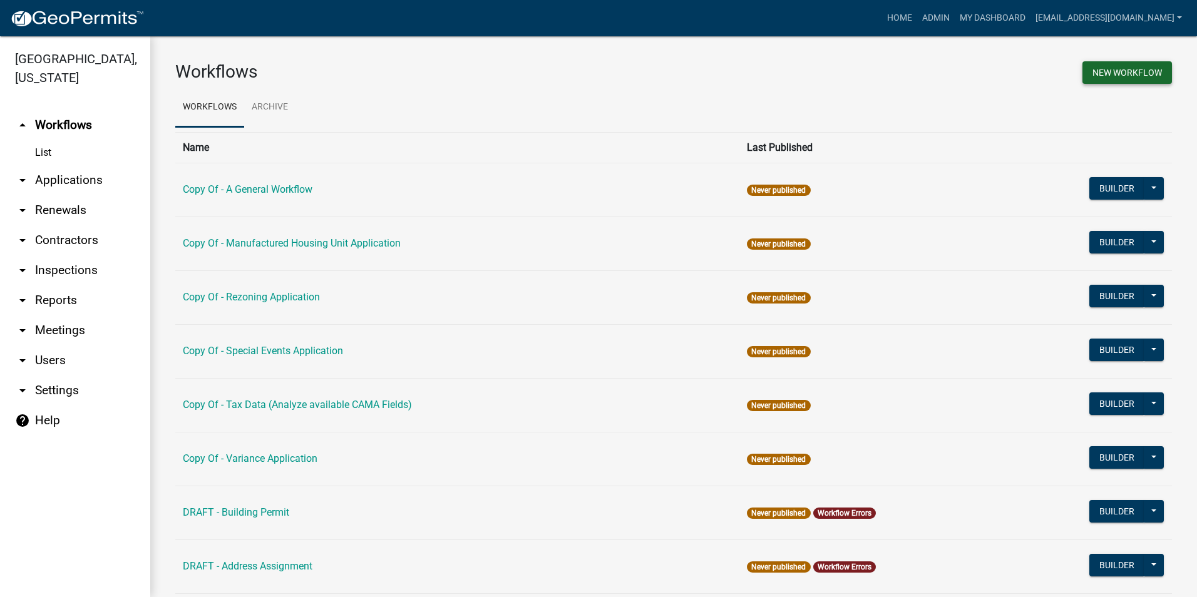
click at [1096, 83] on button "New Workflow" at bounding box center [1128, 72] width 90 height 23
select select "3"
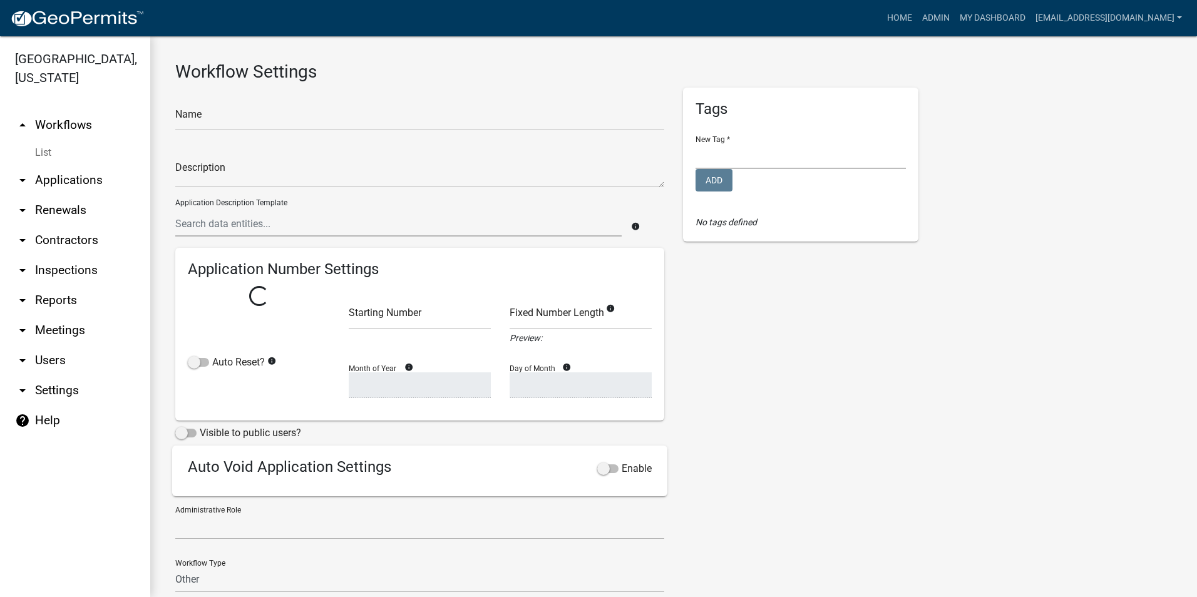
select select
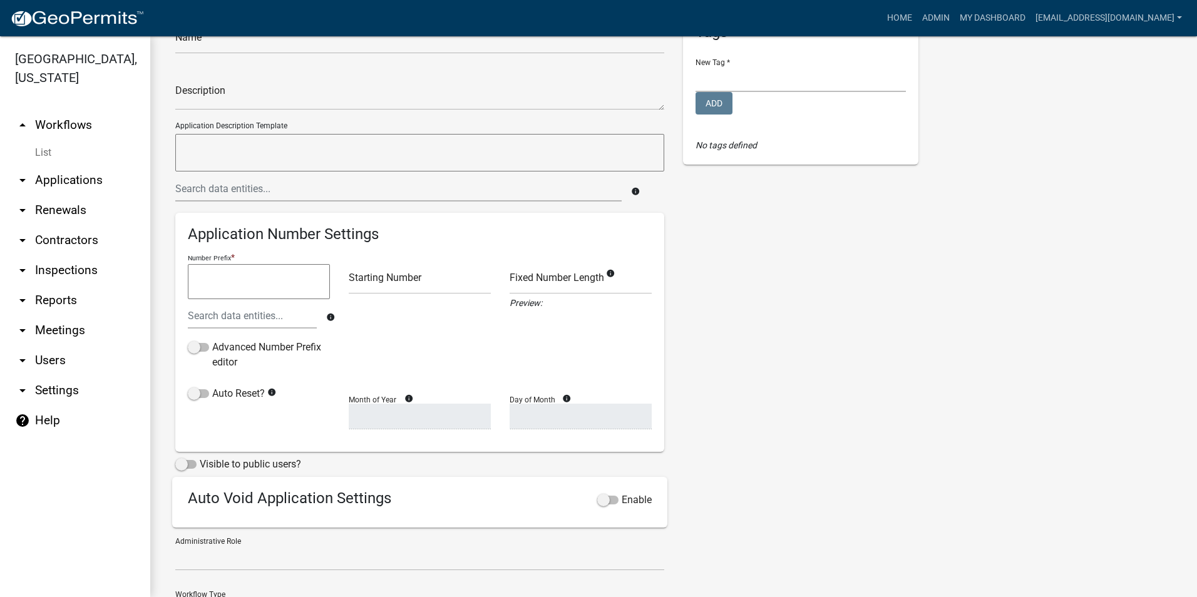
scroll to position [175, 0]
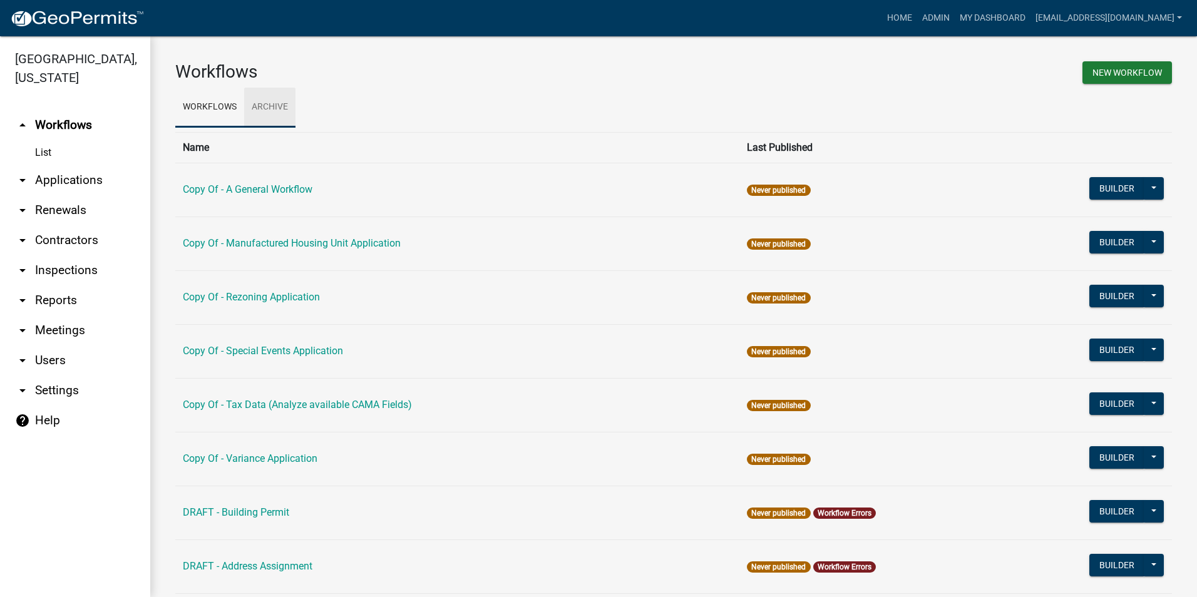
click at [268, 118] on link "Archive" at bounding box center [269, 108] width 51 height 40
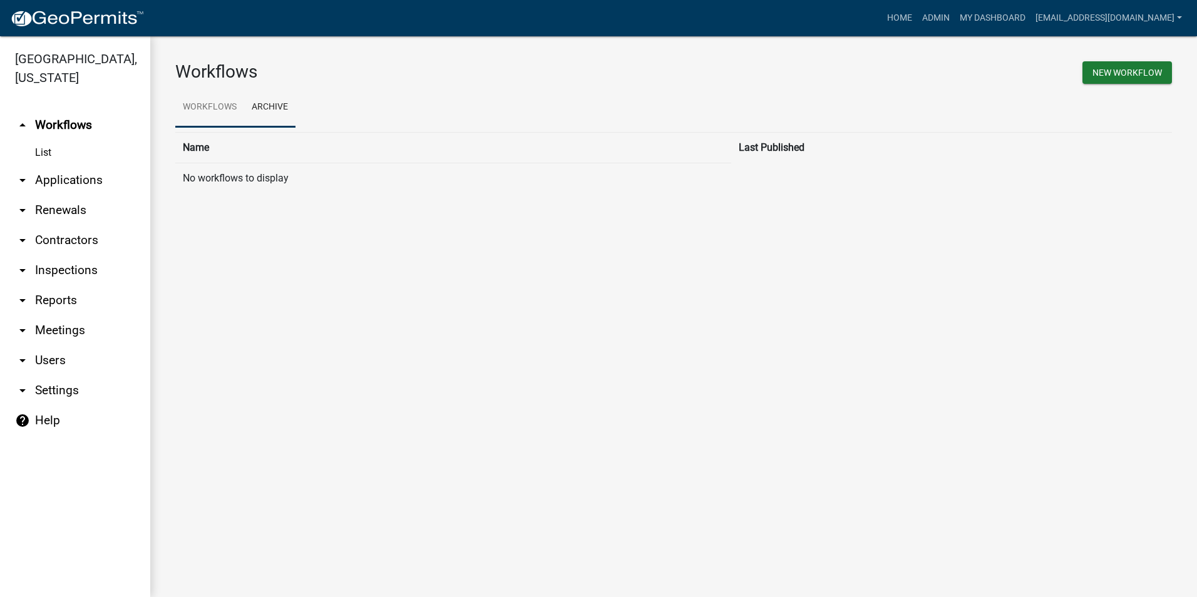
click at [216, 100] on link "Workflows" at bounding box center [209, 108] width 69 height 40
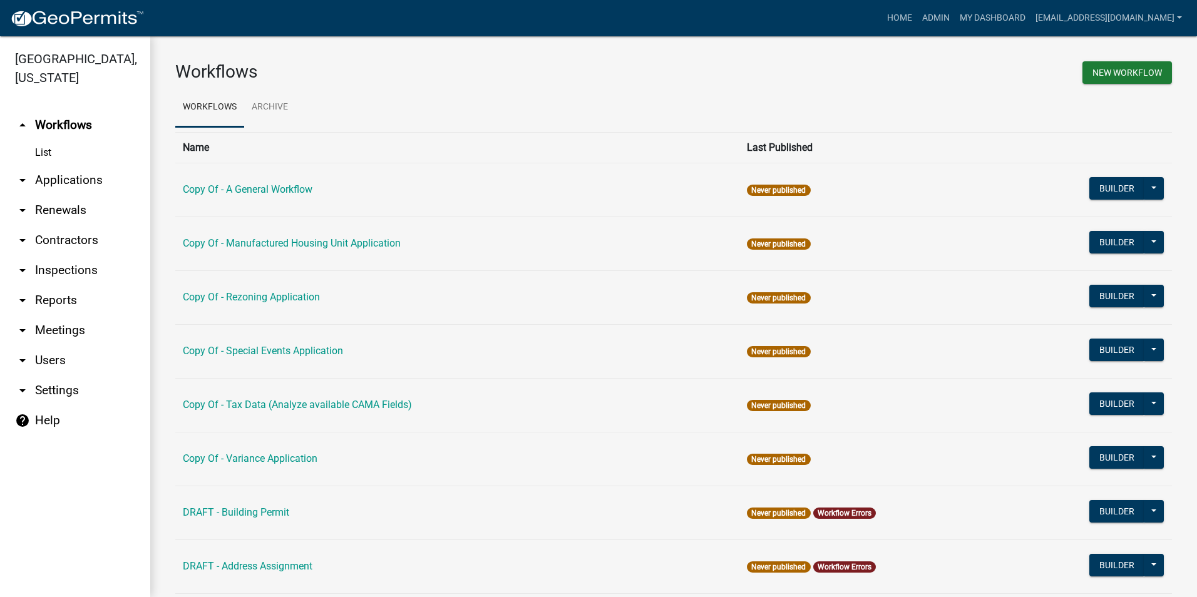
click at [61, 395] on link "arrow_drop_down Settings" at bounding box center [75, 391] width 150 height 30
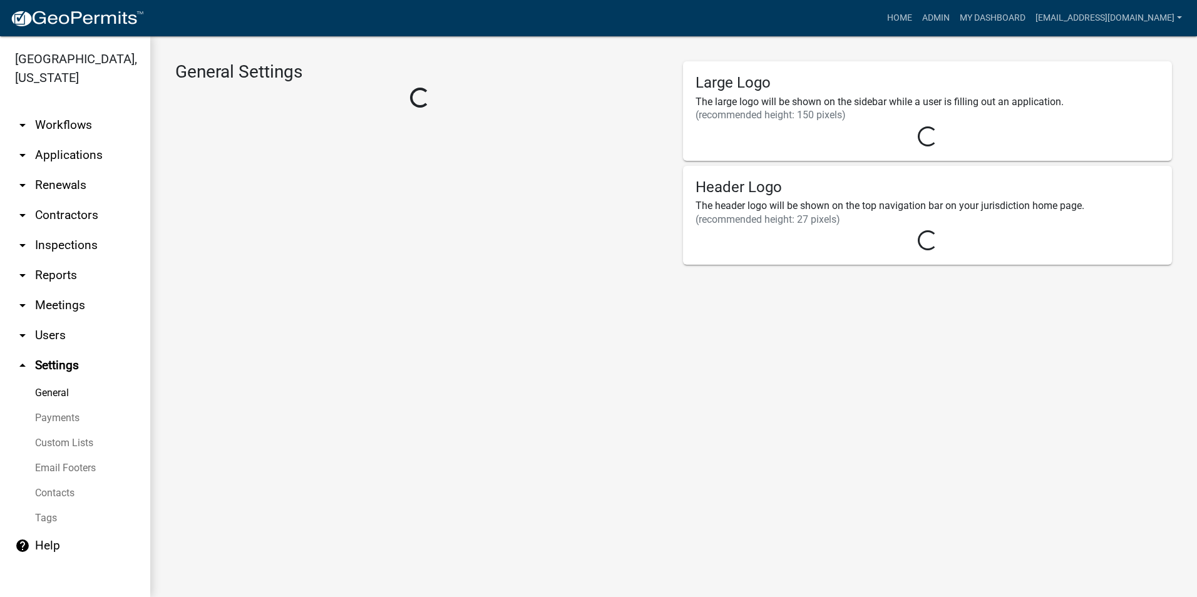
select select "GA"
select select "Eastern Standard Time"
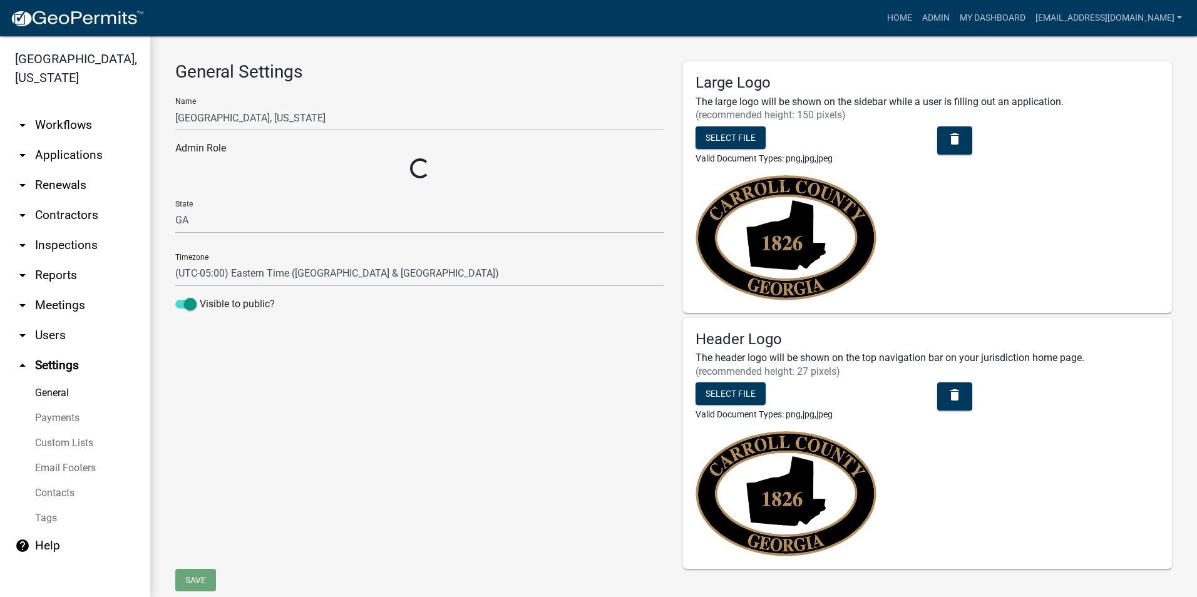
select select "32d6e85b-6a6d-4532-b483-7b431a947728"
click at [49, 542] on link "help Help" at bounding box center [75, 546] width 150 height 30
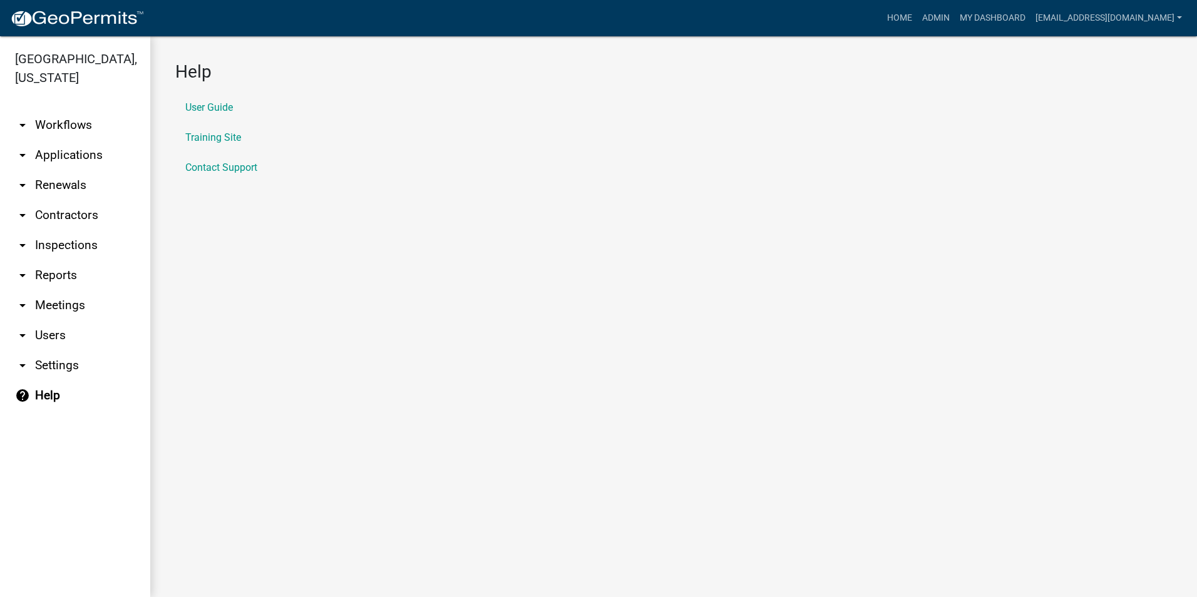
click at [225, 114] on li "User Guide" at bounding box center [673, 108] width 997 height 30
click at [223, 107] on link "User Guide" at bounding box center [209, 108] width 48 height 10
click at [33, 123] on link "arrow_drop_down Workflows" at bounding box center [75, 125] width 150 height 30
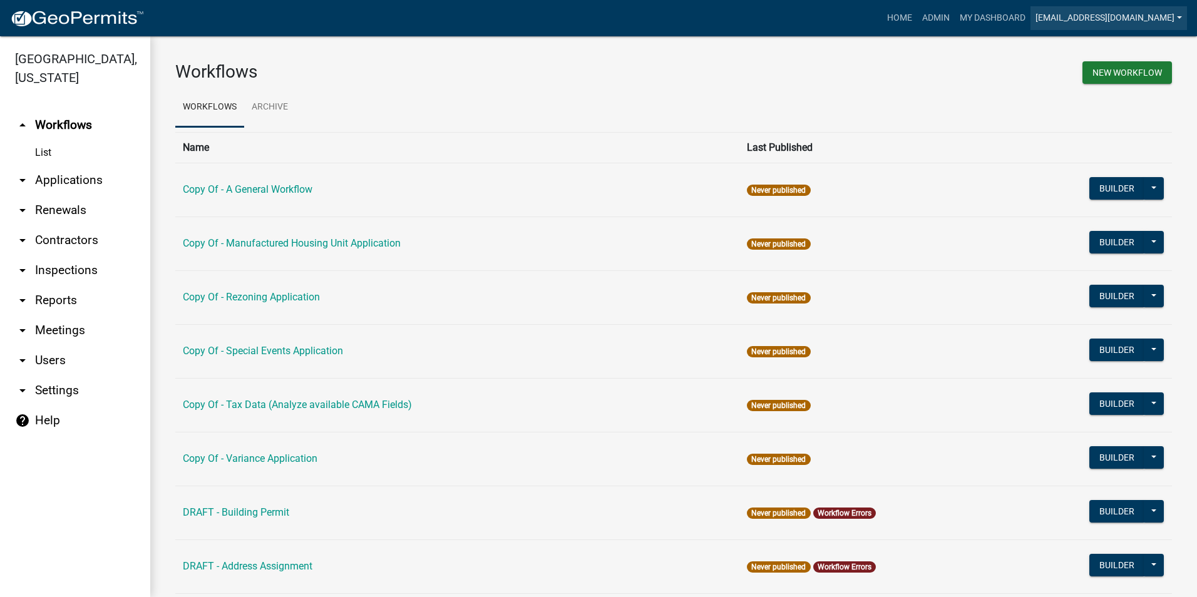
click at [1081, 25] on link "[EMAIL_ADDRESS][DOMAIN_NAME]" at bounding box center [1109, 18] width 157 height 24
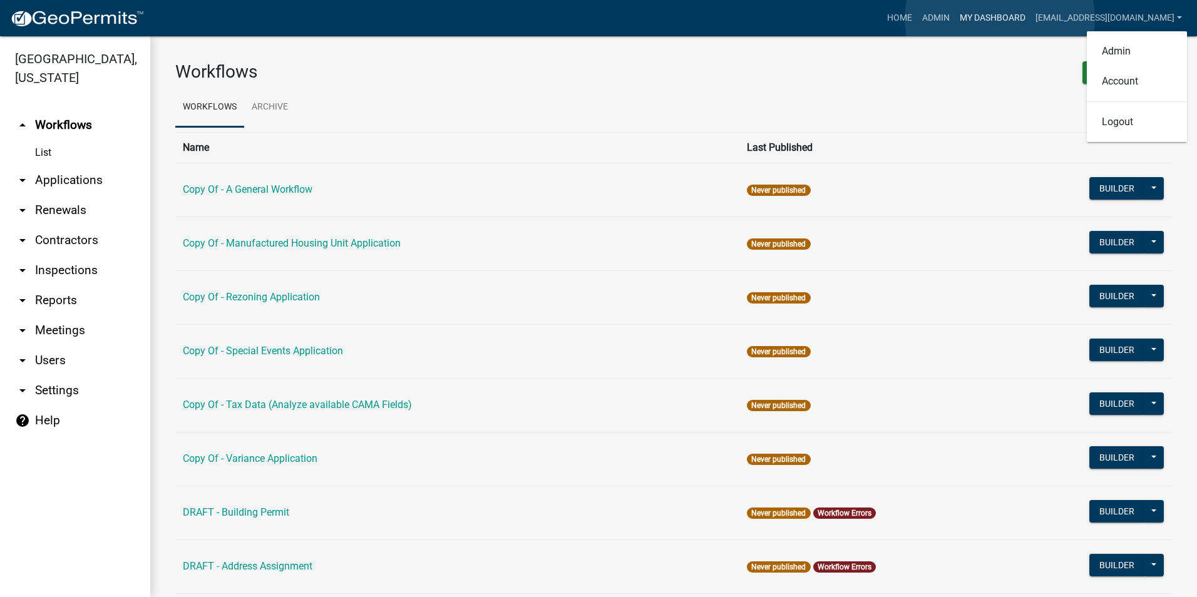
click at [1000, 19] on link "My Dashboard" at bounding box center [993, 18] width 76 height 24
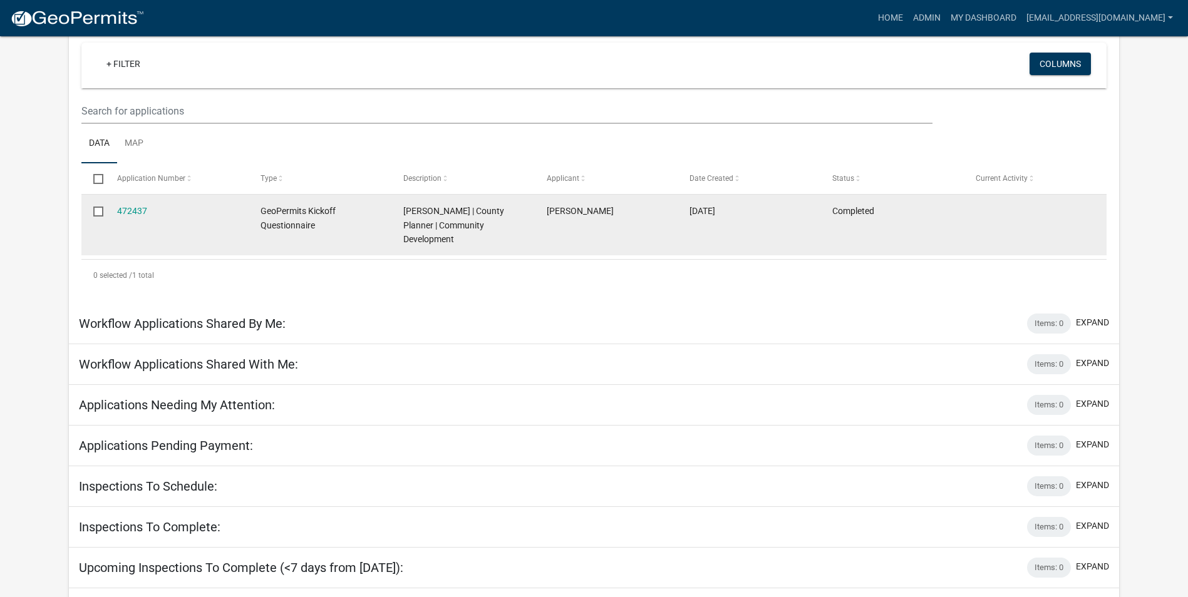
scroll to position [4, 0]
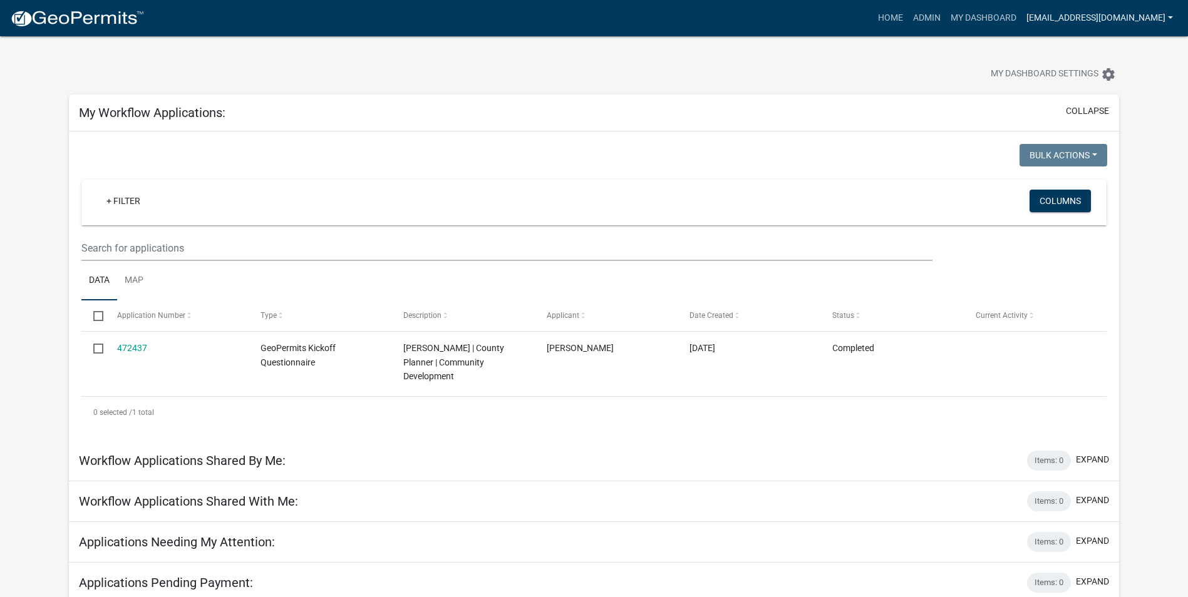
click at [1079, 25] on link "[EMAIL_ADDRESS][DOMAIN_NAME]" at bounding box center [1099, 18] width 157 height 24
click at [1099, 54] on link "Admin" at bounding box center [1128, 51] width 100 height 30
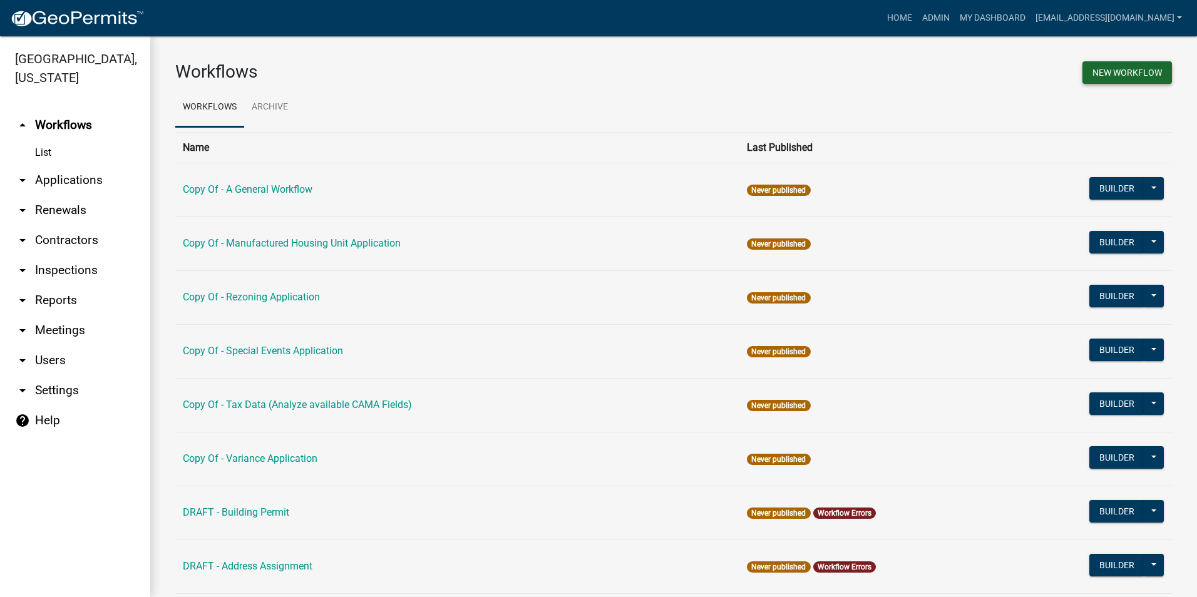
click at [1087, 80] on button "New Workflow" at bounding box center [1128, 72] width 90 height 23
select select "3"
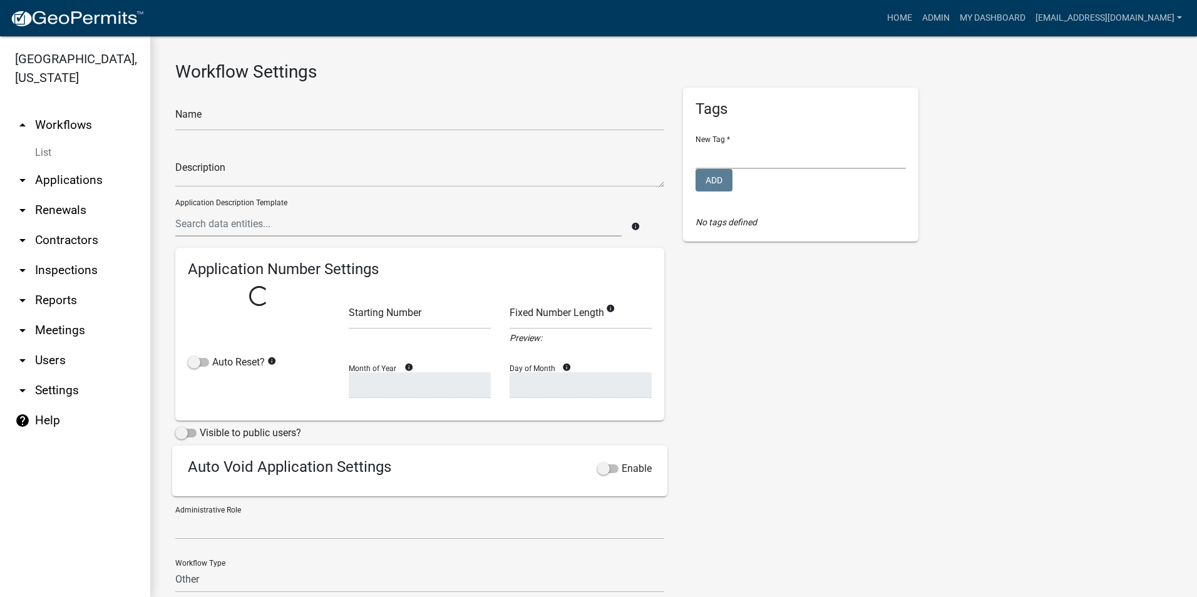
select select
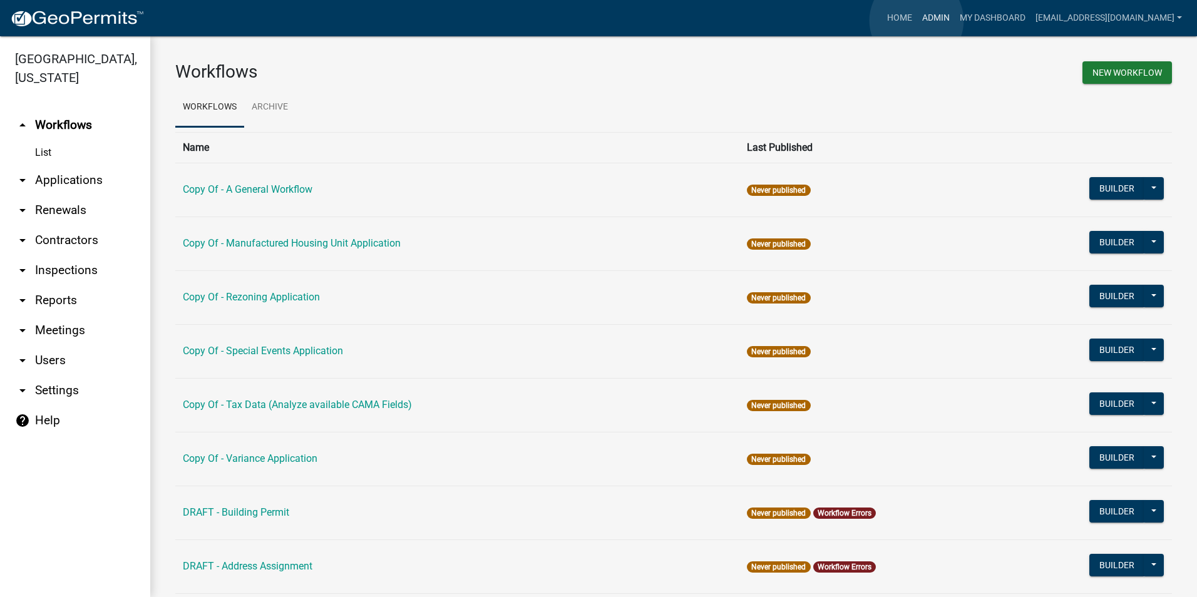
click at [918, 21] on link "Admin" at bounding box center [937, 18] width 38 height 24
click at [960, 25] on link "My Dashboard" at bounding box center [993, 18] width 76 height 24
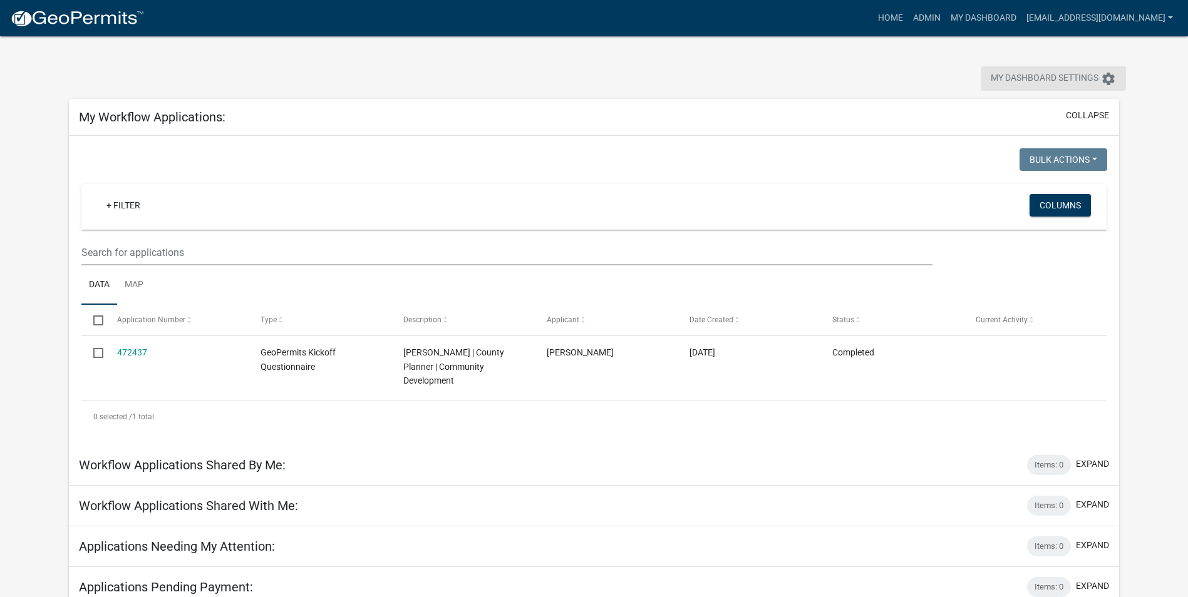
click at [1095, 80] on span "My Dashboard Settings" at bounding box center [1045, 78] width 108 height 15
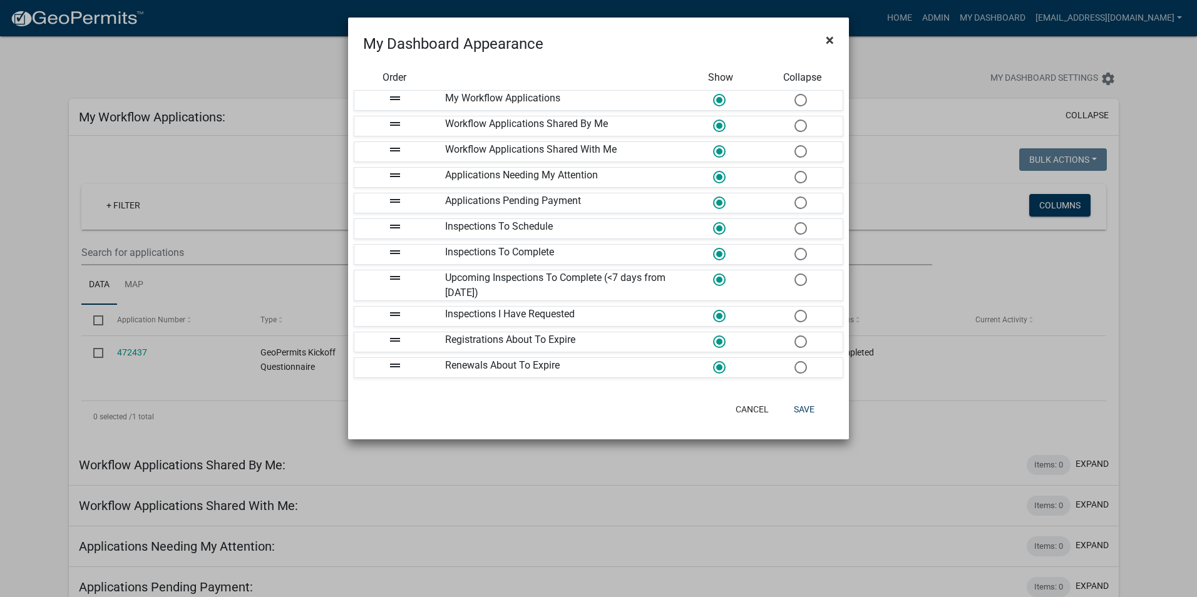
click at [826, 44] on span "×" at bounding box center [830, 40] width 8 height 18
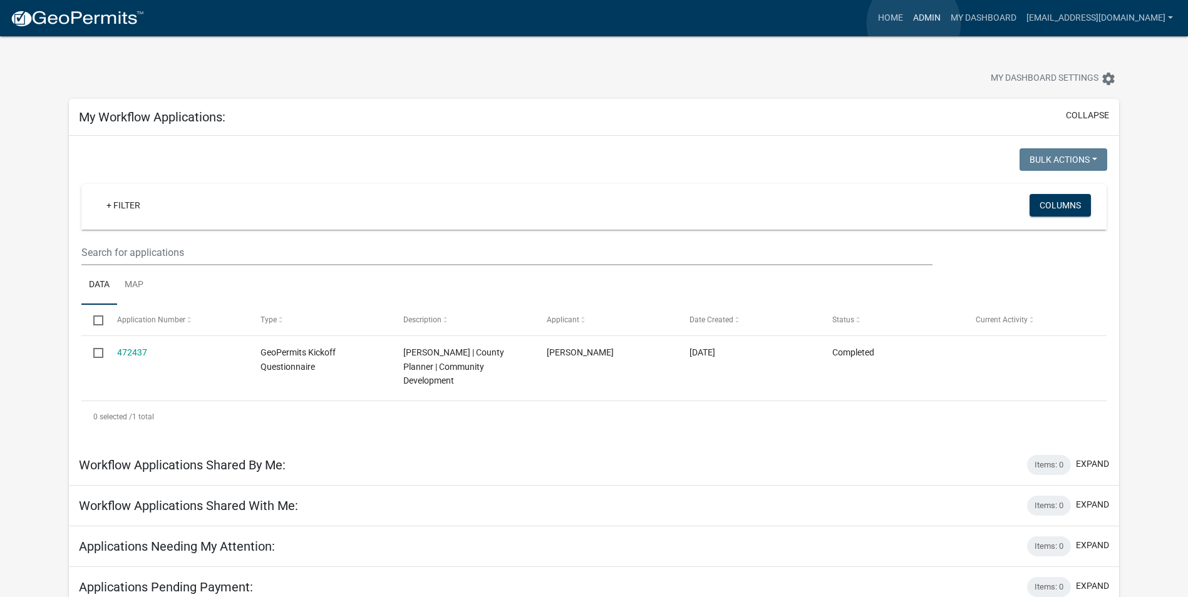
click at [914, 23] on link "Admin" at bounding box center [927, 18] width 38 height 24
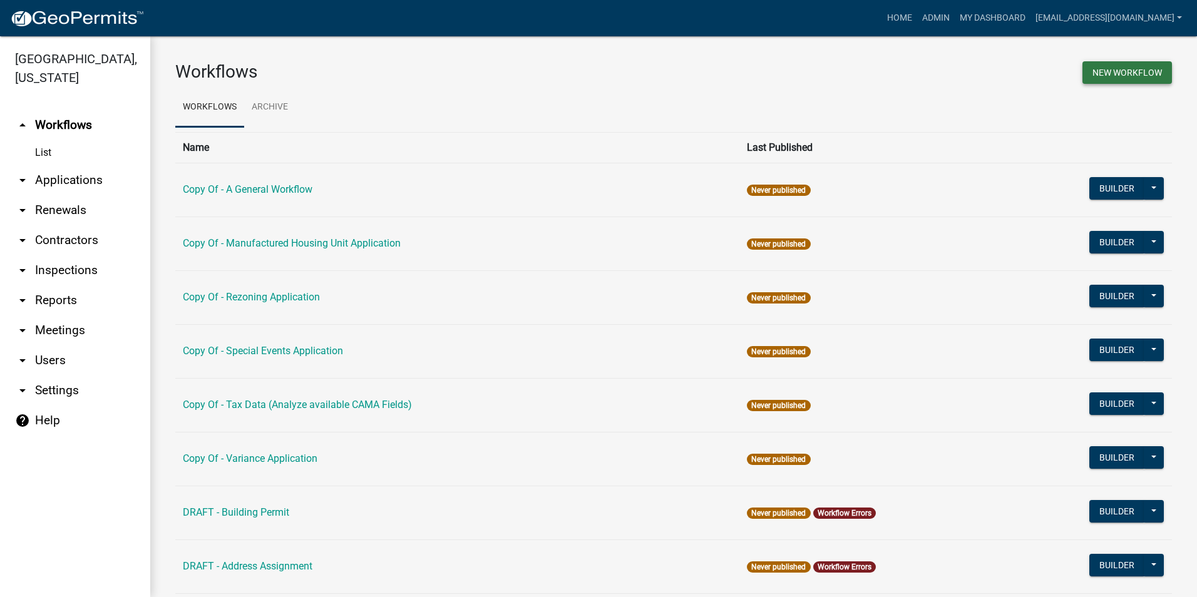
click at [1083, 78] on button "New Workflow" at bounding box center [1128, 72] width 90 height 23
select select "3"
select select
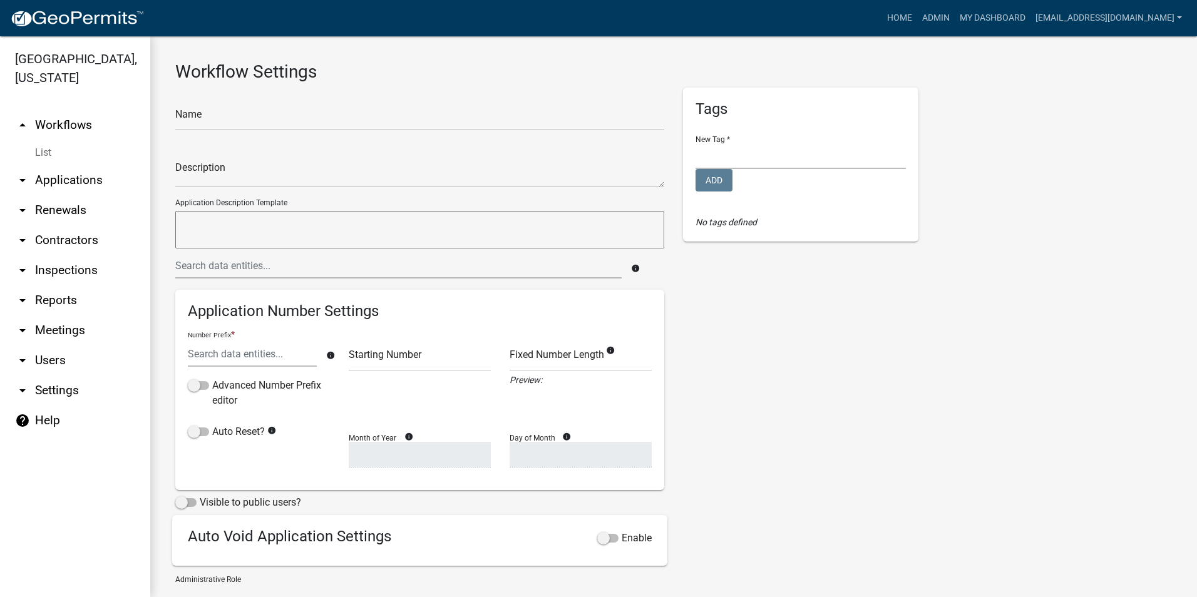
select select
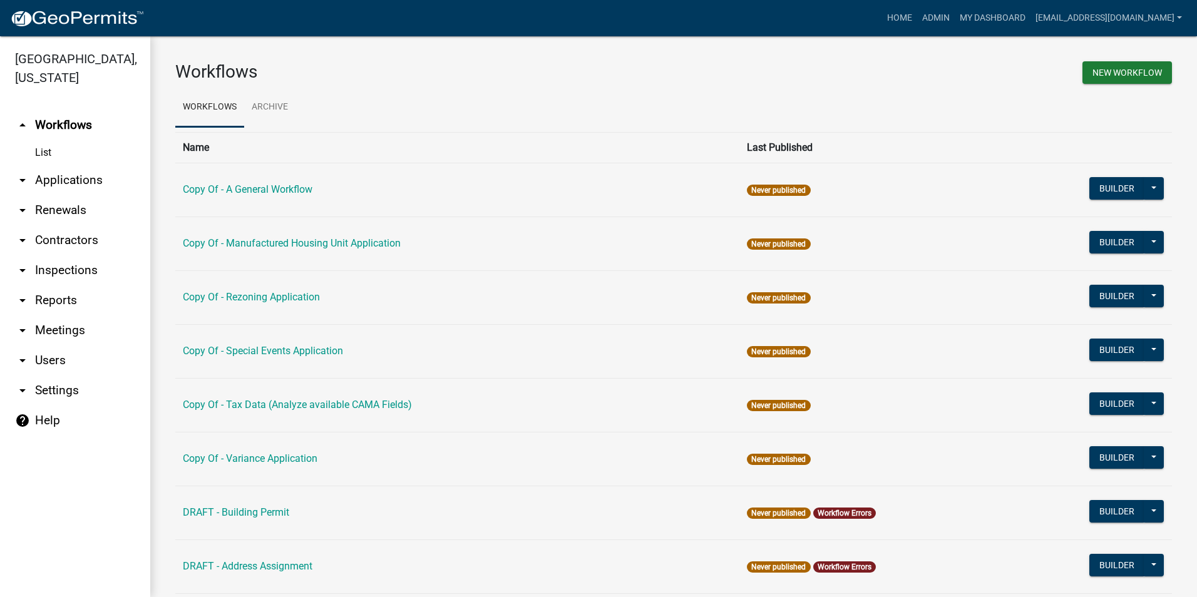
click at [44, 180] on link "arrow_drop_down Applications" at bounding box center [75, 180] width 150 height 30
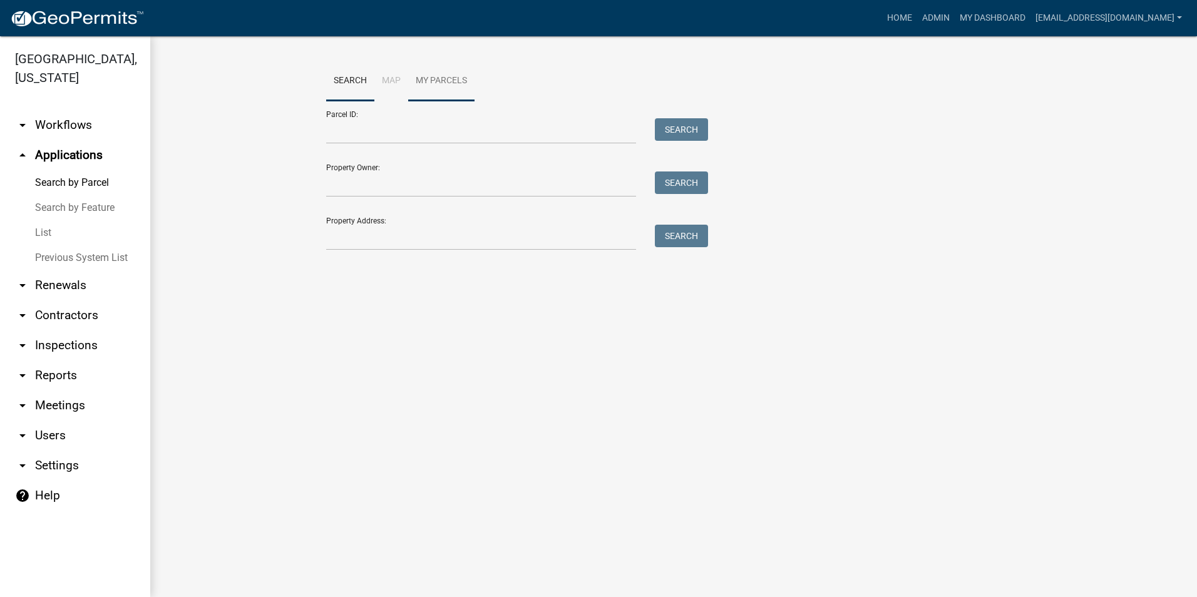
click at [417, 80] on link "My Parcels" at bounding box center [441, 81] width 66 height 40
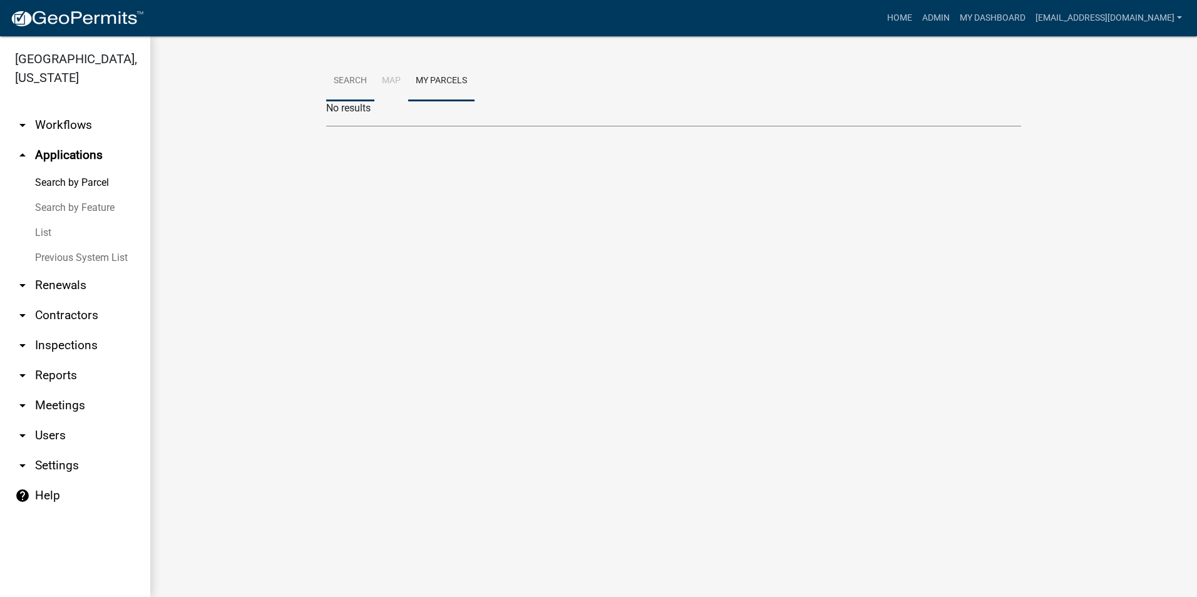
click at [348, 75] on link "Search" at bounding box center [350, 81] width 48 height 40
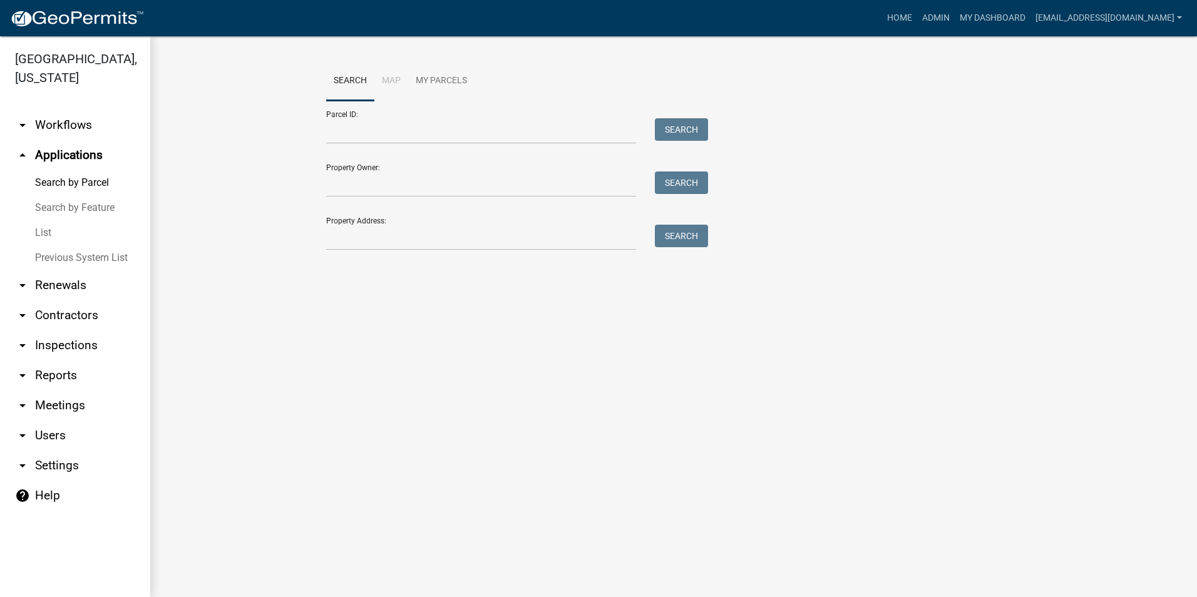
click at [20, 433] on icon "arrow_drop_down" at bounding box center [22, 435] width 15 height 15
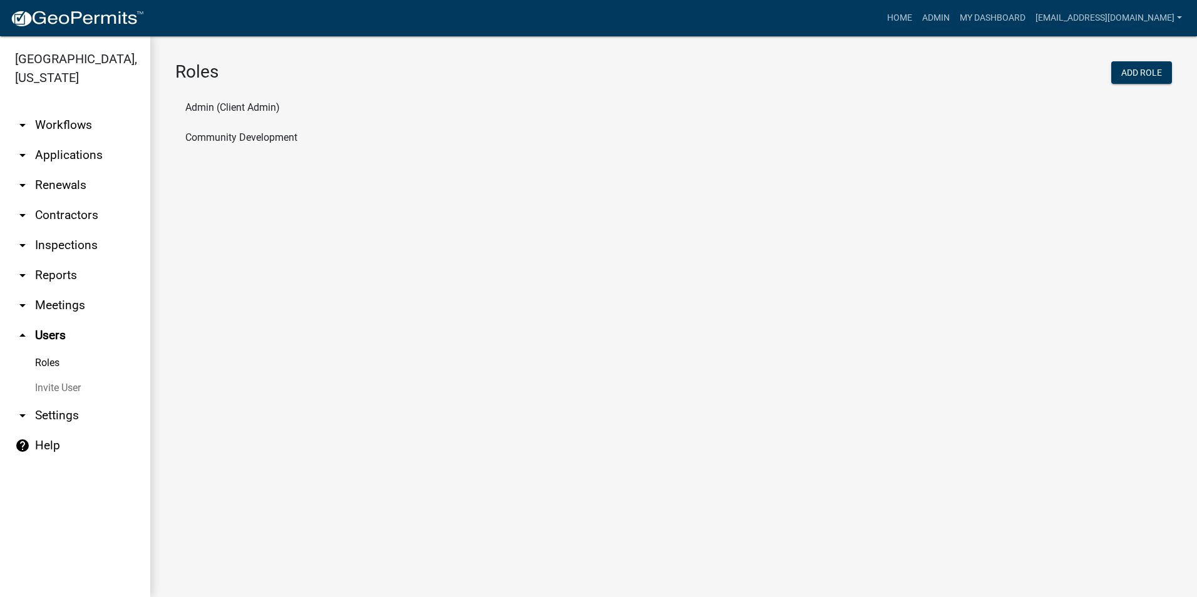
click at [24, 415] on icon "arrow_drop_down" at bounding box center [22, 415] width 15 height 15
select select "GA"
select select "Eastern Standard Time"
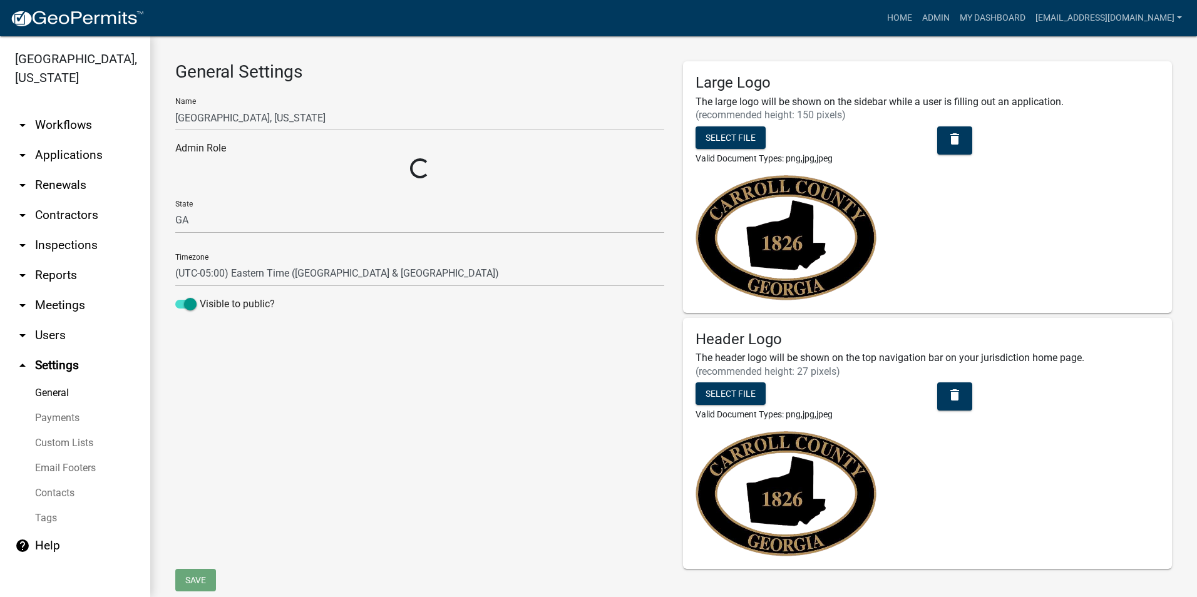
select select "32d6e85b-6a6d-4532-b483-7b431a947728"
click at [55, 398] on link "General" at bounding box center [75, 393] width 150 height 25
click at [26, 127] on icon "arrow_drop_down" at bounding box center [22, 125] width 15 height 15
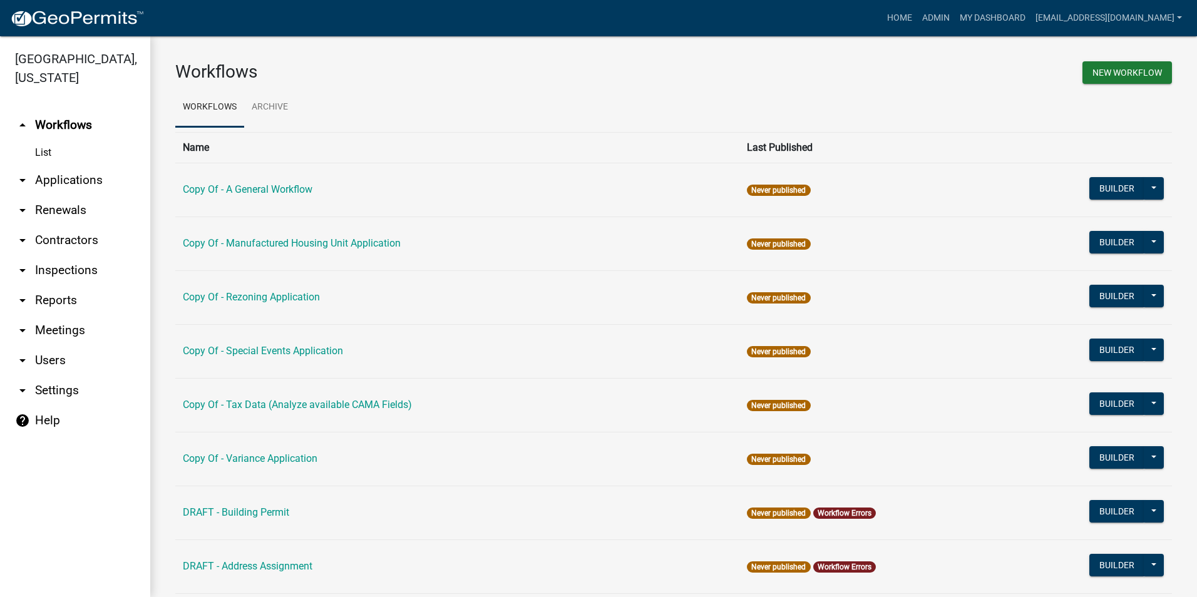
click at [24, 420] on icon "help" at bounding box center [22, 420] width 15 height 15
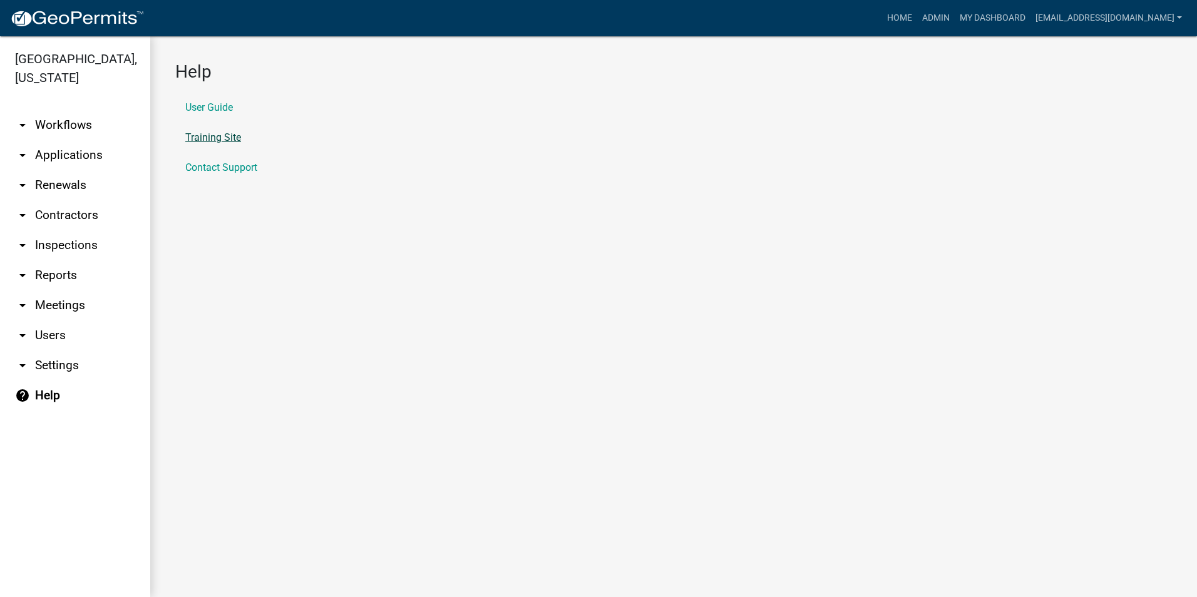
click at [204, 142] on link "Training Site" at bounding box center [213, 138] width 56 height 10
click at [938, 19] on link "Admin" at bounding box center [937, 18] width 38 height 24
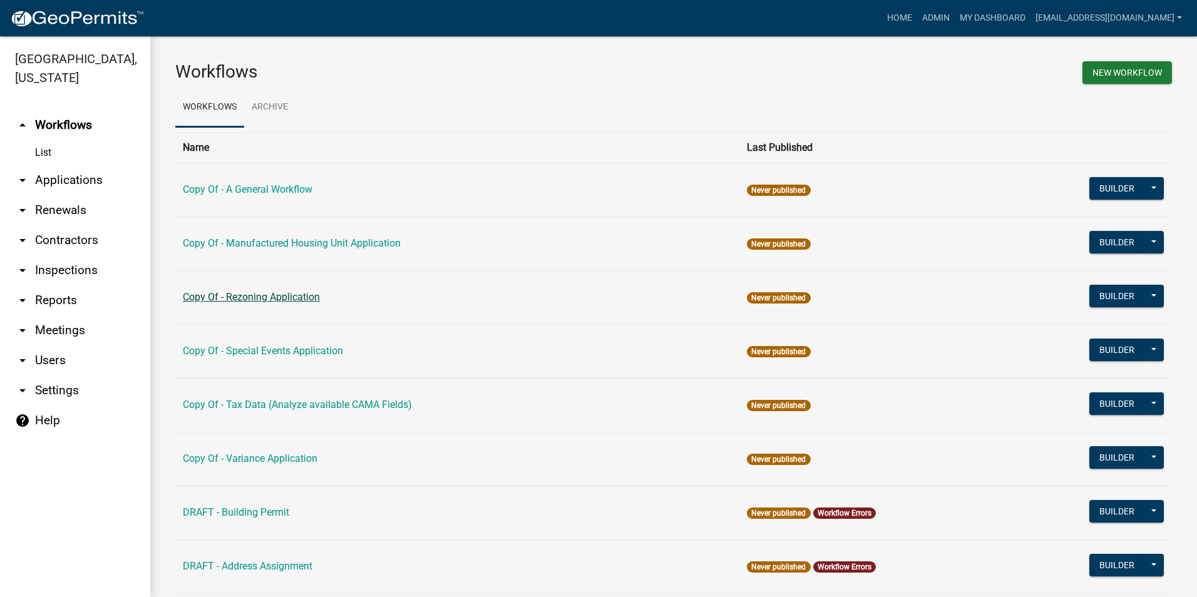
click at [281, 297] on link "Copy Of - Rezoning Application" at bounding box center [251, 297] width 137 height 12
click at [58, 18] on img at bounding box center [77, 18] width 134 height 19
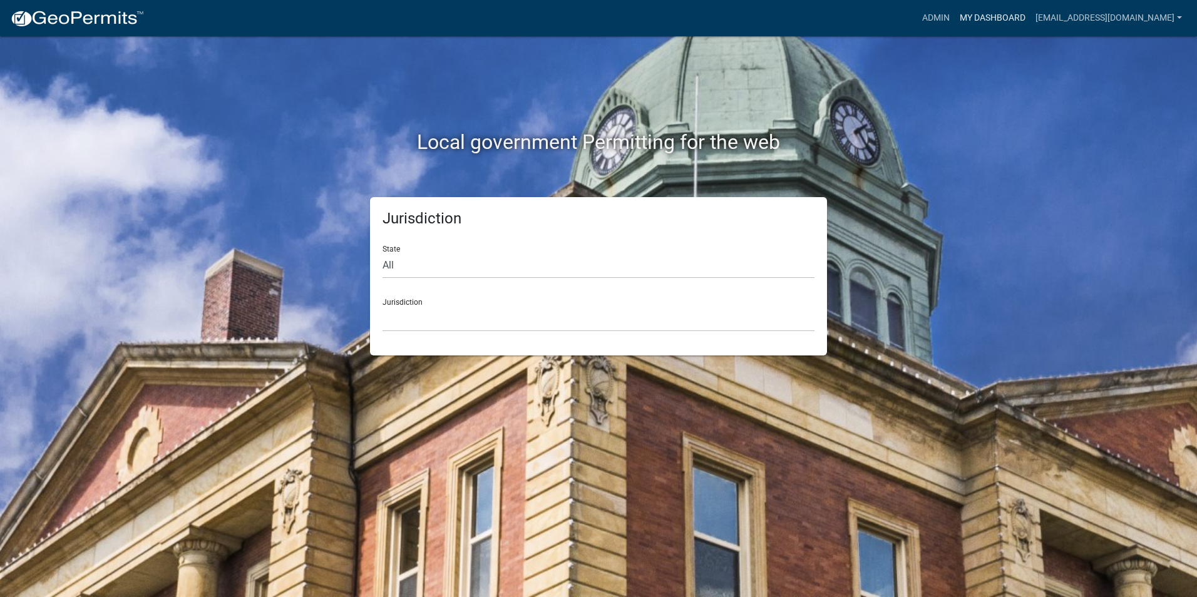
click at [978, 24] on link "My Dashboard" at bounding box center [993, 18] width 76 height 24
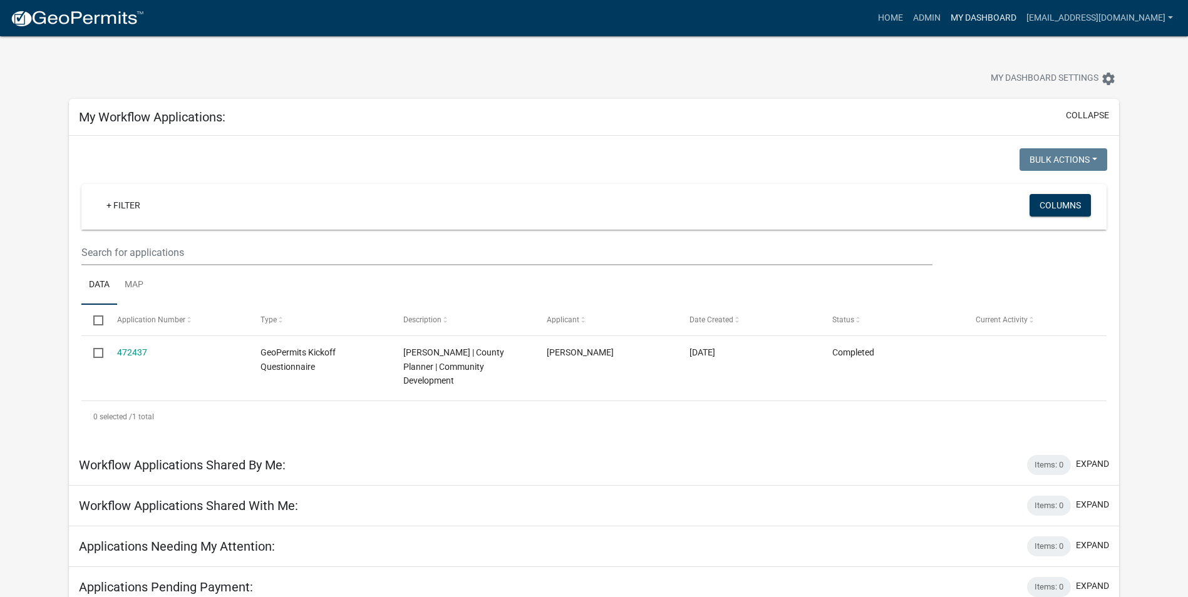
click at [979, 24] on link "My Dashboard" at bounding box center [984, 18] width 76 height 24
click at [920, 19] on link "Admin" at bounding box center [927, 18] width 38 height 24
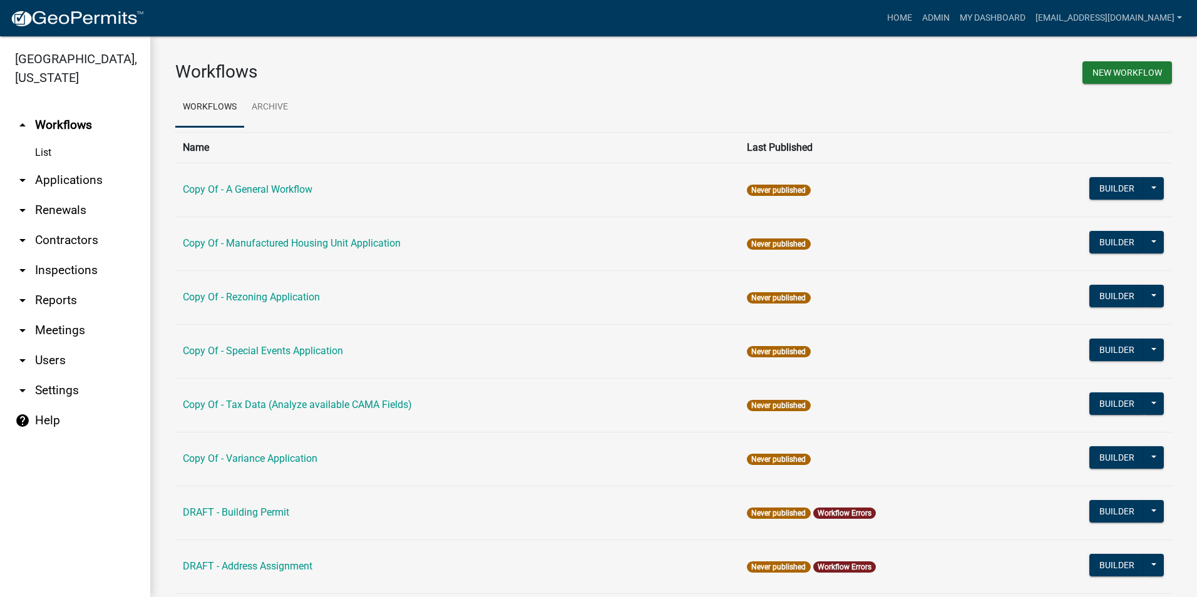
click at [18, 17] on img at bounding box center [77, 18] width 134 height 19
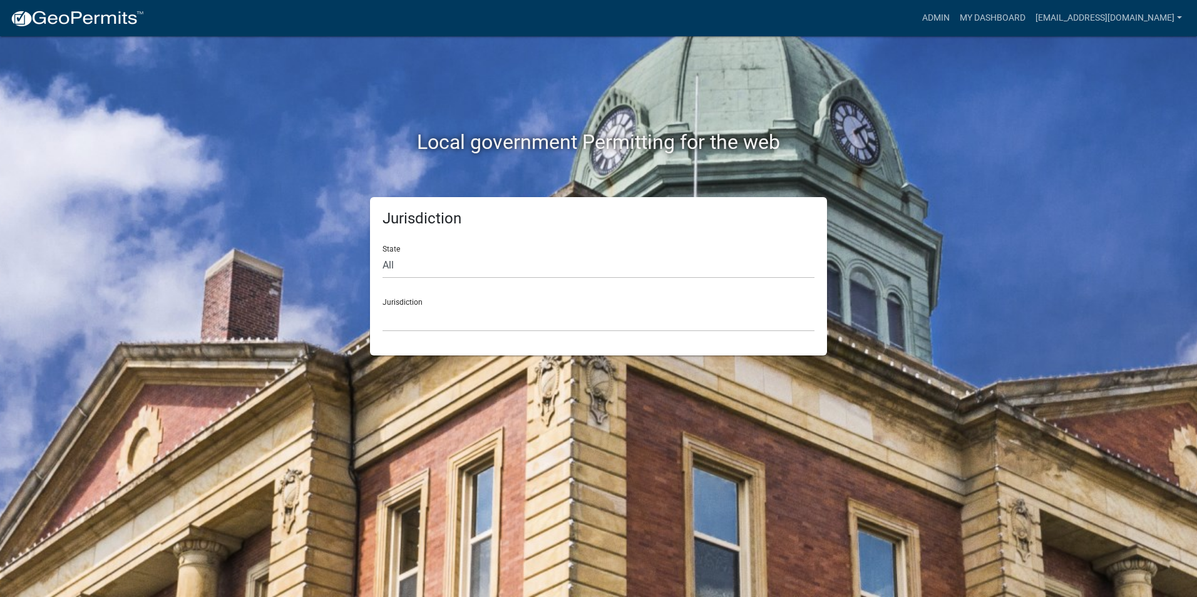
click at [18, 17] on img at bounding box center [77, 18] width 134 height 19
click at [975, 19] on link "My Dashboard" at bounding box center [993, 18] width 76 height 24
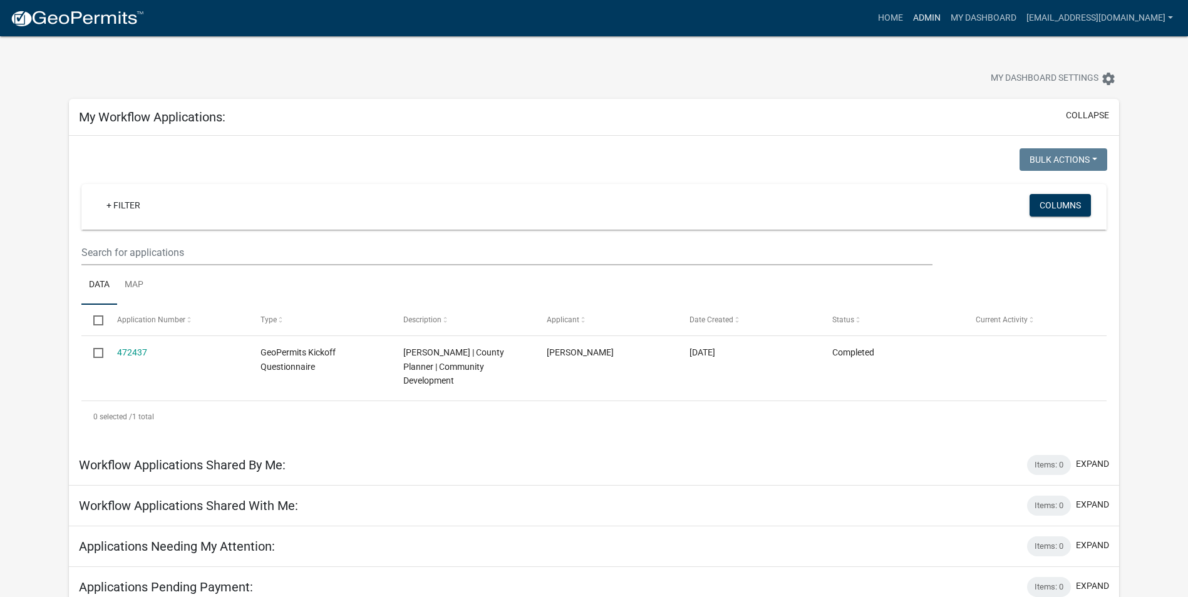
click at [914, 19] on link "Admin" at bounding box center [927, 18] width 38 height 24
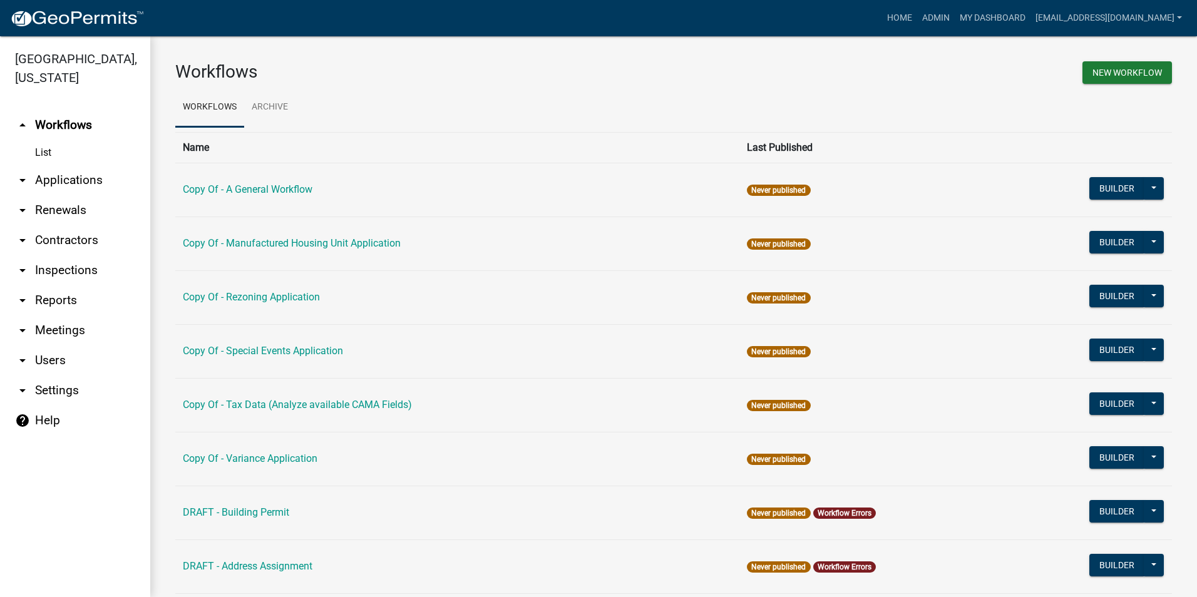
click at [43, 181] on link "arrow_drop_down Applications" at bounding box center [75, 180] width 150 height 30
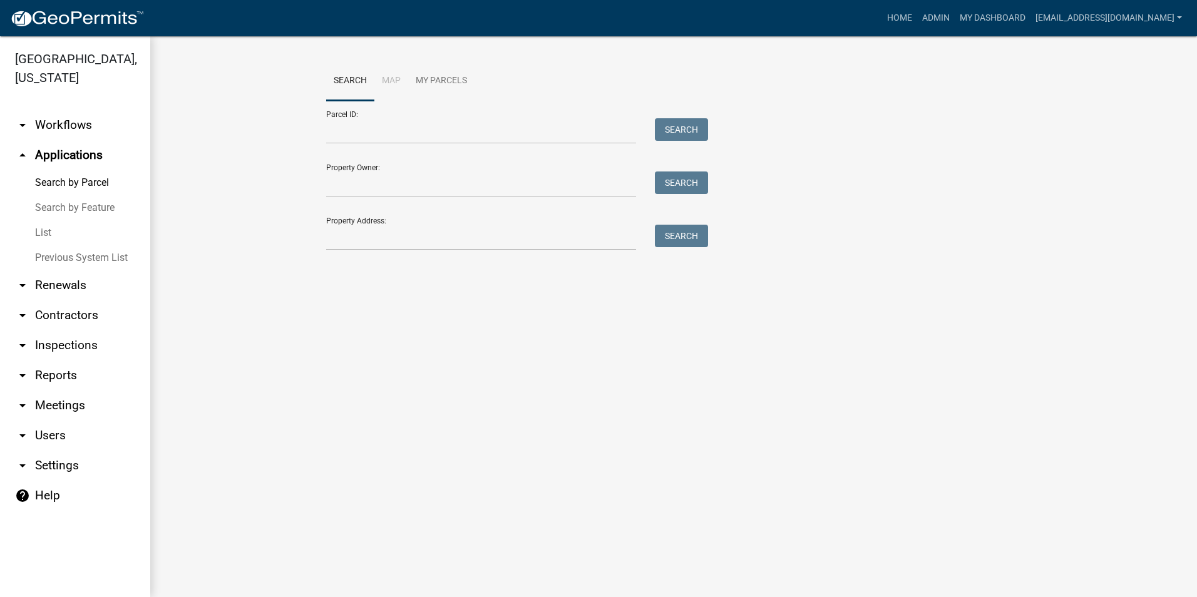
click at [44, 257] on link "Previous System List" at bounding box center [75, 258] width 150 height 25
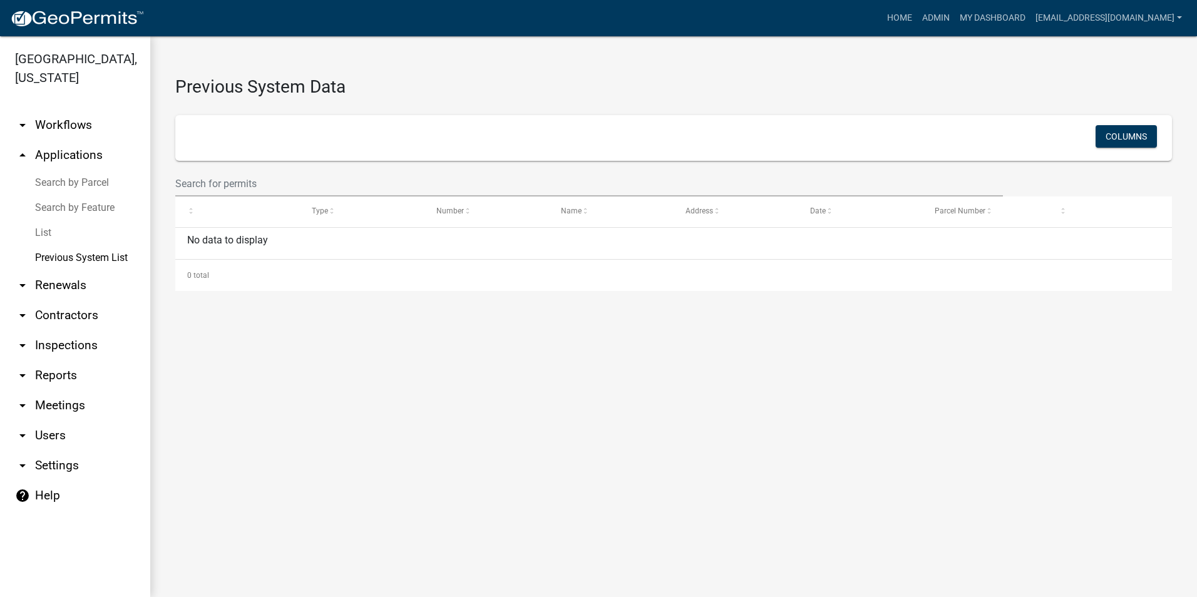
click at [44, 232] on link "List" at bounding box center [75, 232] width 150 height 25
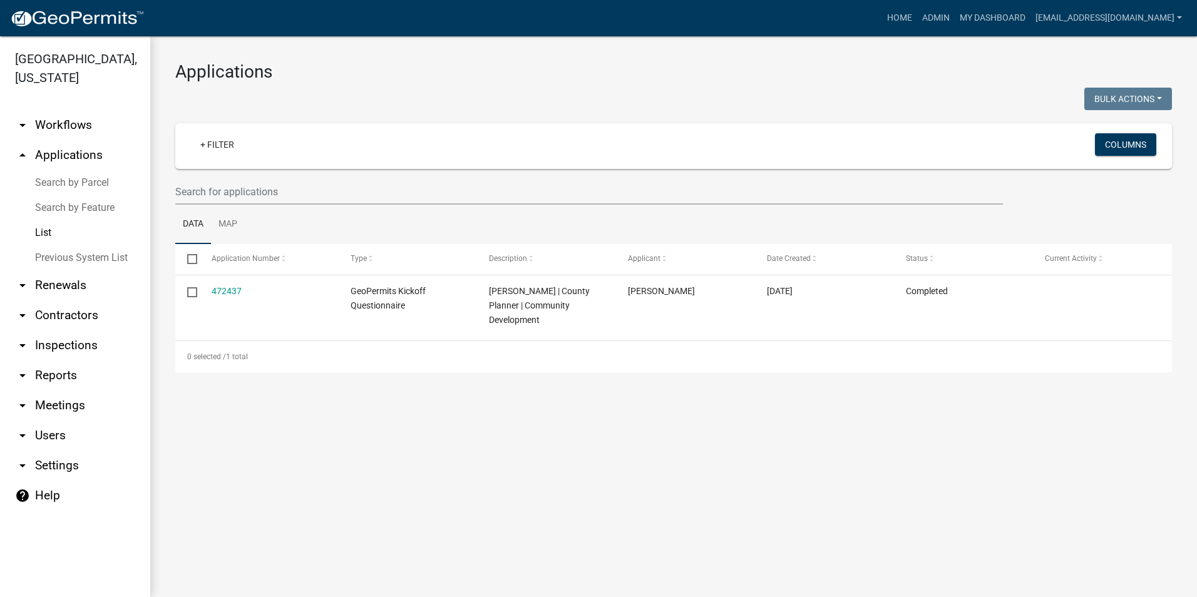
click at [65, 148] on link "arrow_drop_up Applications" at bounding box center [75, 155] width 150 height 30
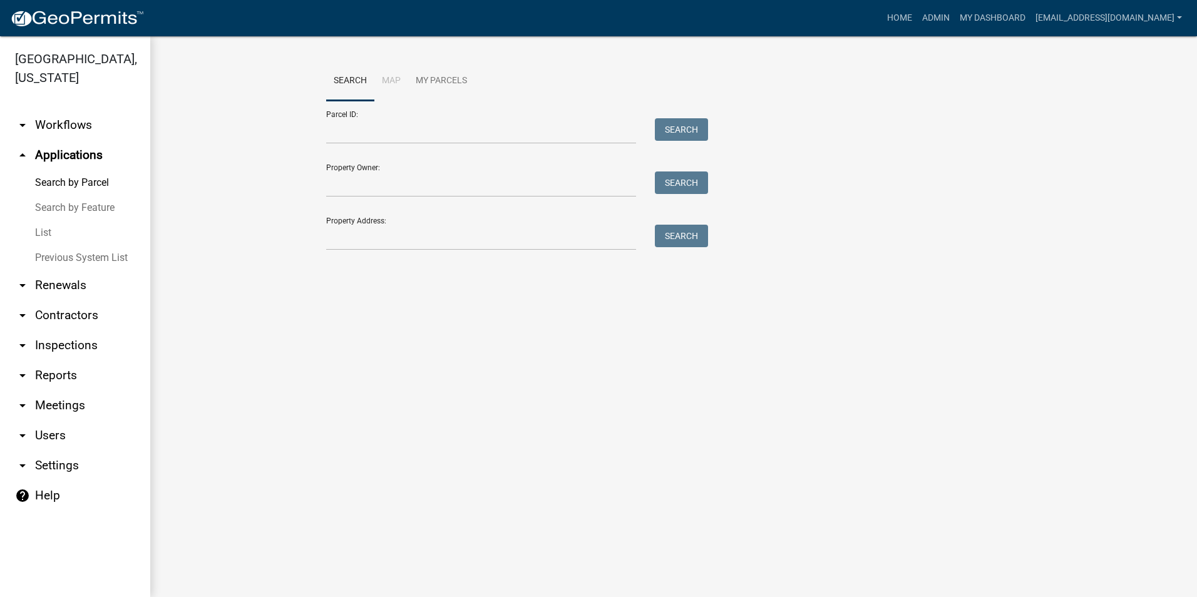
click at [54, 291] on link "arrow_drop_down Renewals" at bounding box center [75, 286] width 150 height 30
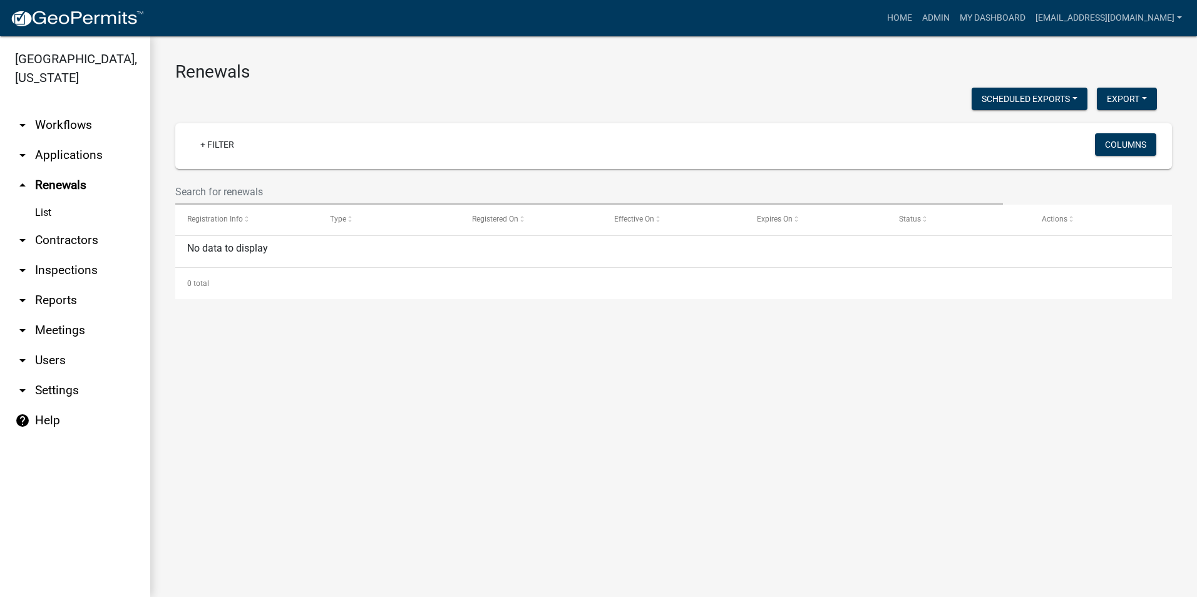
click at [51, 279] on link "arrow_drop_down Inspections" at bounding box center [75, 271] width 150 height 30
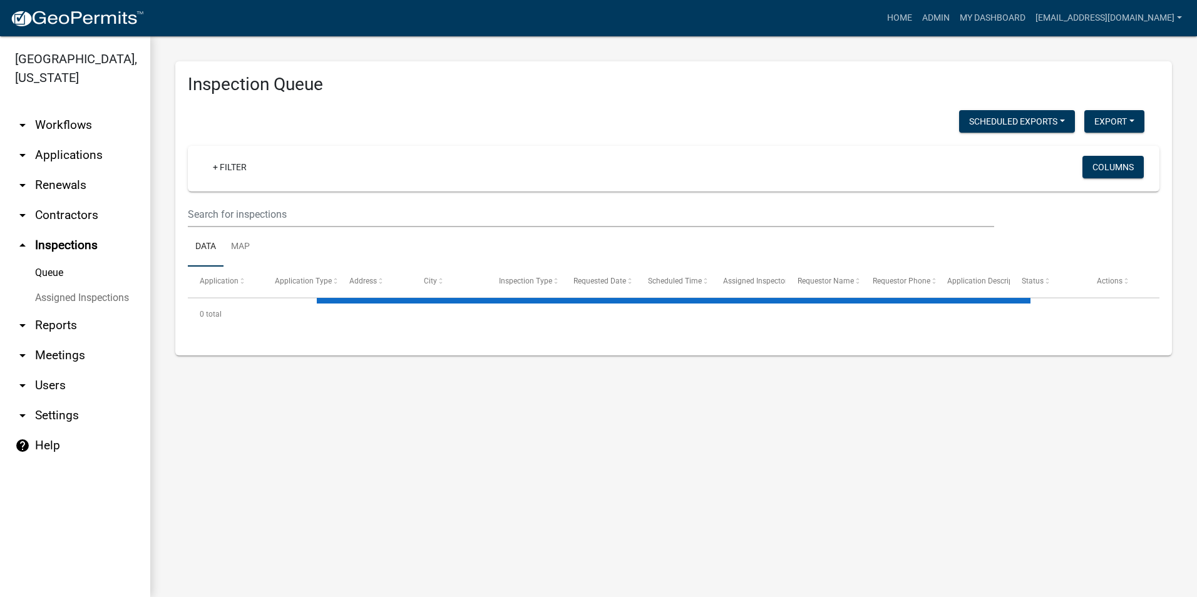
click at [44, 311] on link "arrow_drop_down Reports" at bounding box center [75, 326] width 150 height 30
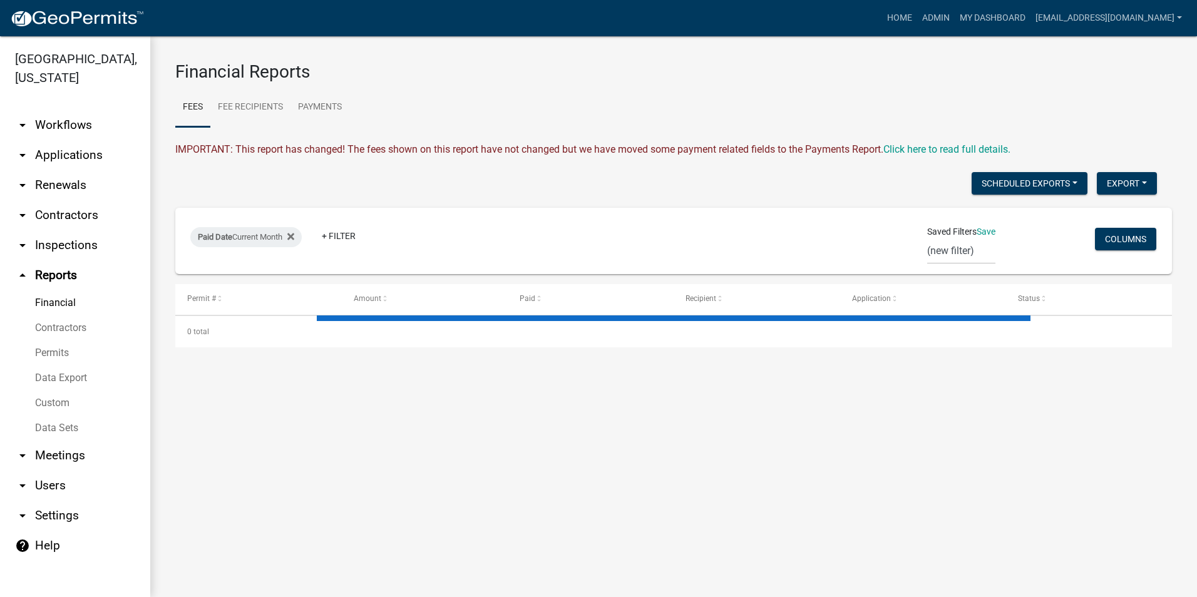
click at [43, 462] on link "arrow_drop_down Meetings" at bounding box center [75, 456] width 150 height 30
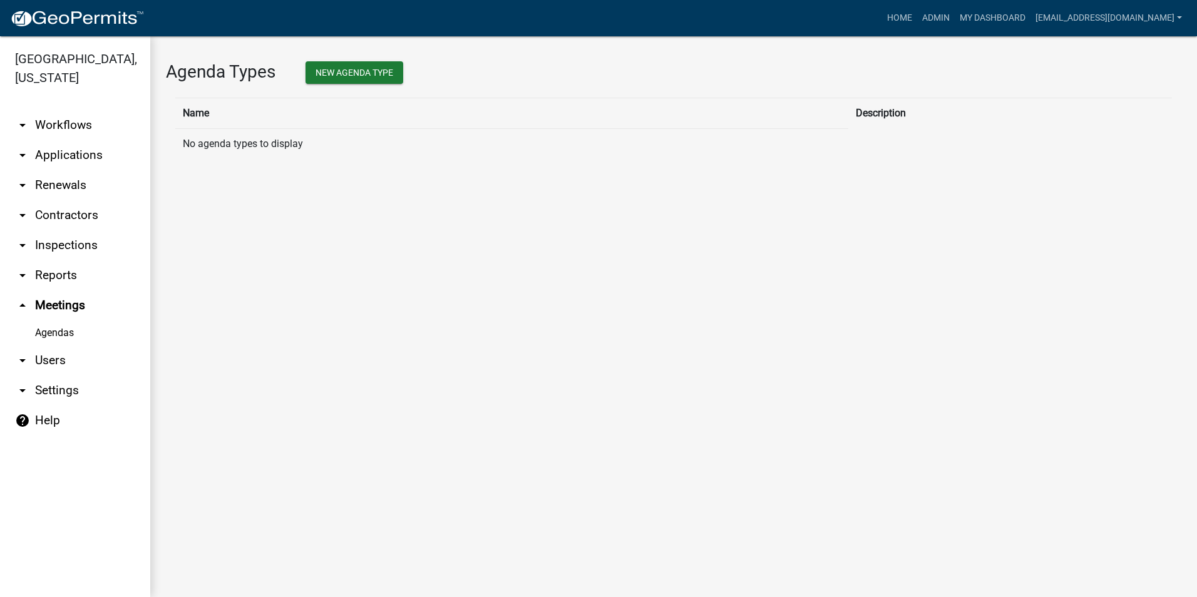
click at [50, 286] on link "arrow_drop_down Reports" at bounding box center [75, 276] width 150 height 30
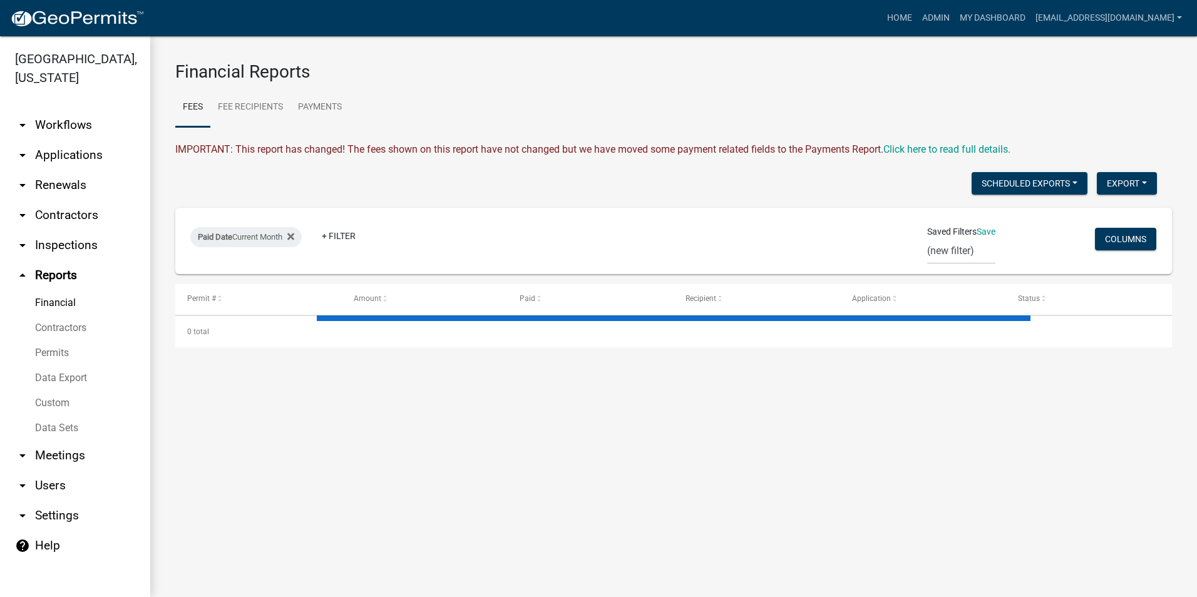
click at [46, 466] on link "arrow_drop_down Meetings" at bounding box center [75, 456] width 150 height 30
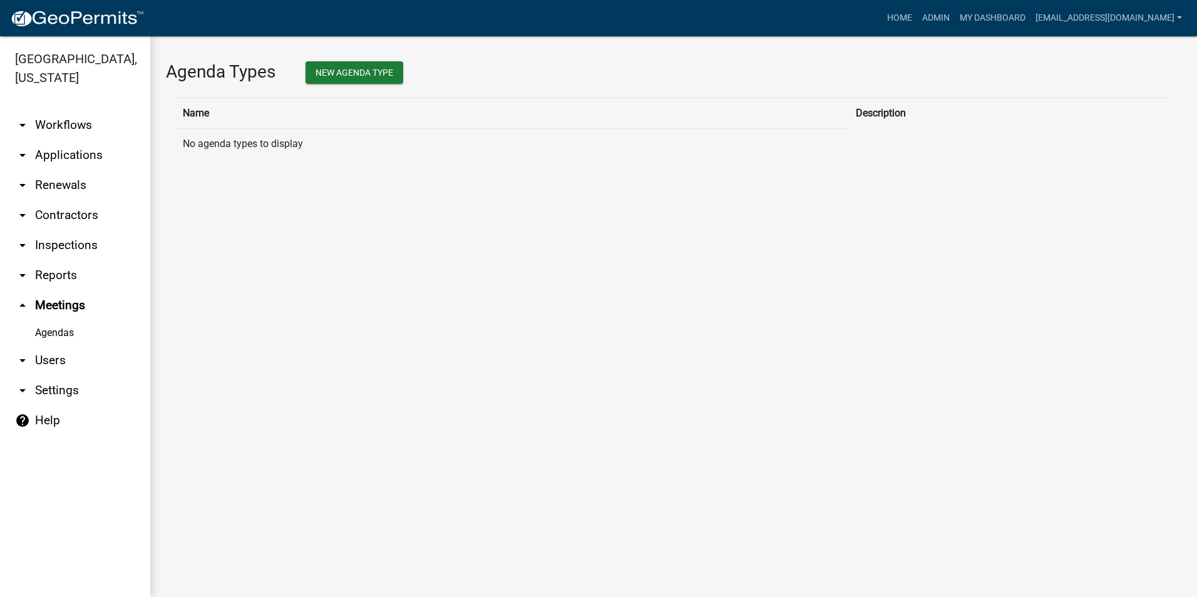
click at [43, 358] on link "arrow_drop_down Users" at bounding box center [75, 361] width 150 height 30
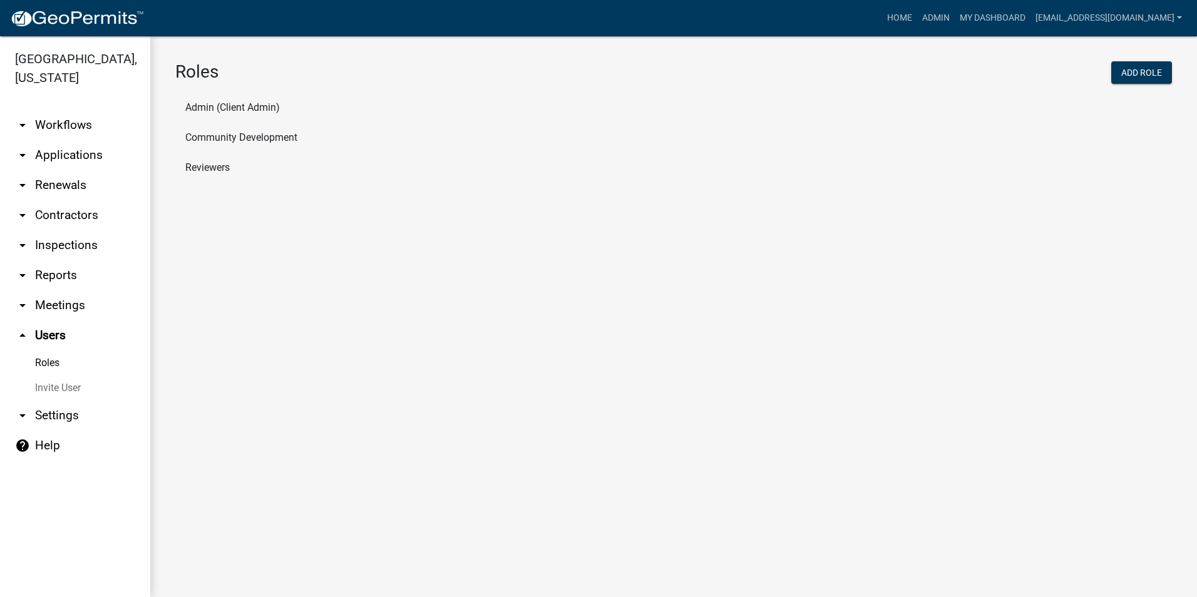
click at [58, 119] on link "arrow_drop_down Workflows" at bounding box center [75, 125] width 150 height 30
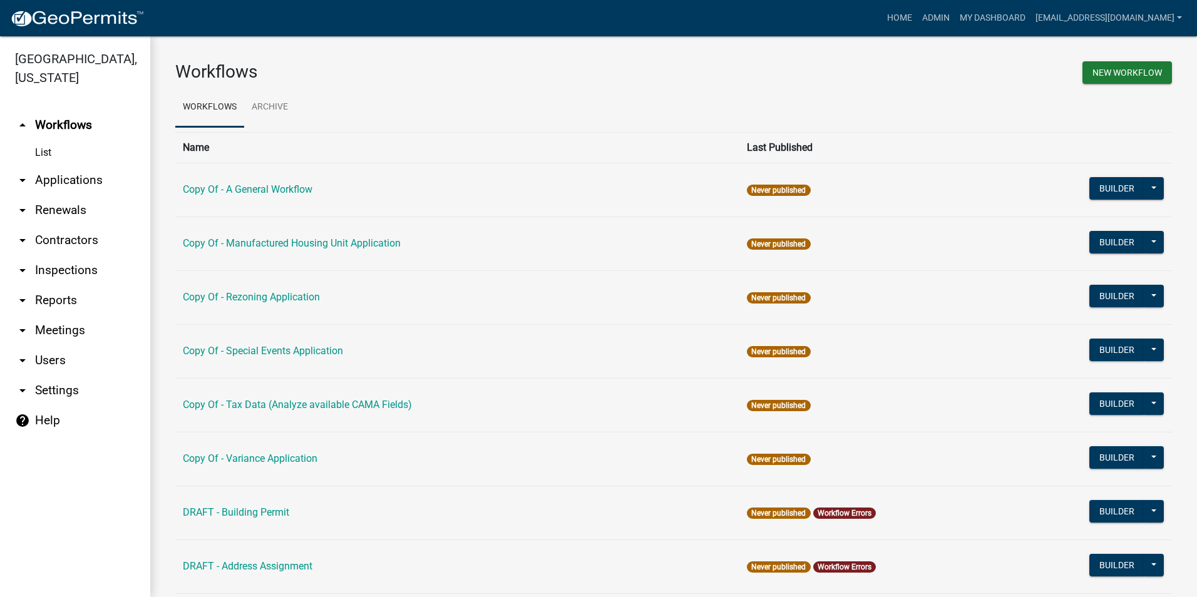
click at [53, 129] on link "arrow_drop_up Workflows" at bounding box center [75, 125] width 150 height 30
click at [272, 303] on link "Copy Of - Rezoning Application" at bounding box center [251, 297] width 137 height 12
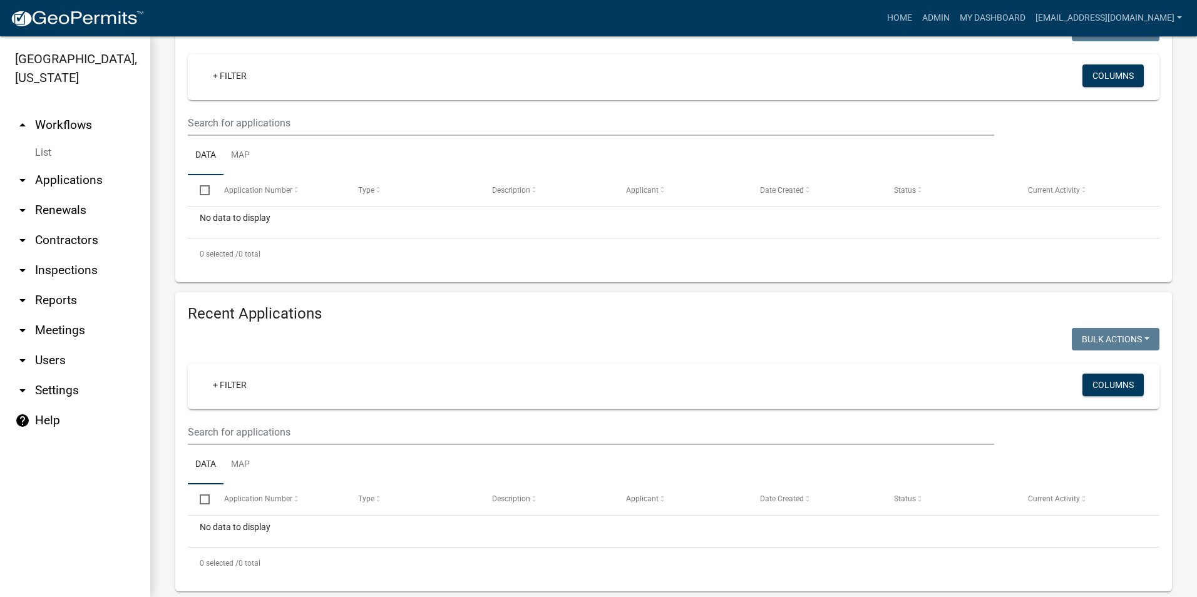
scroll to position [217, 0]
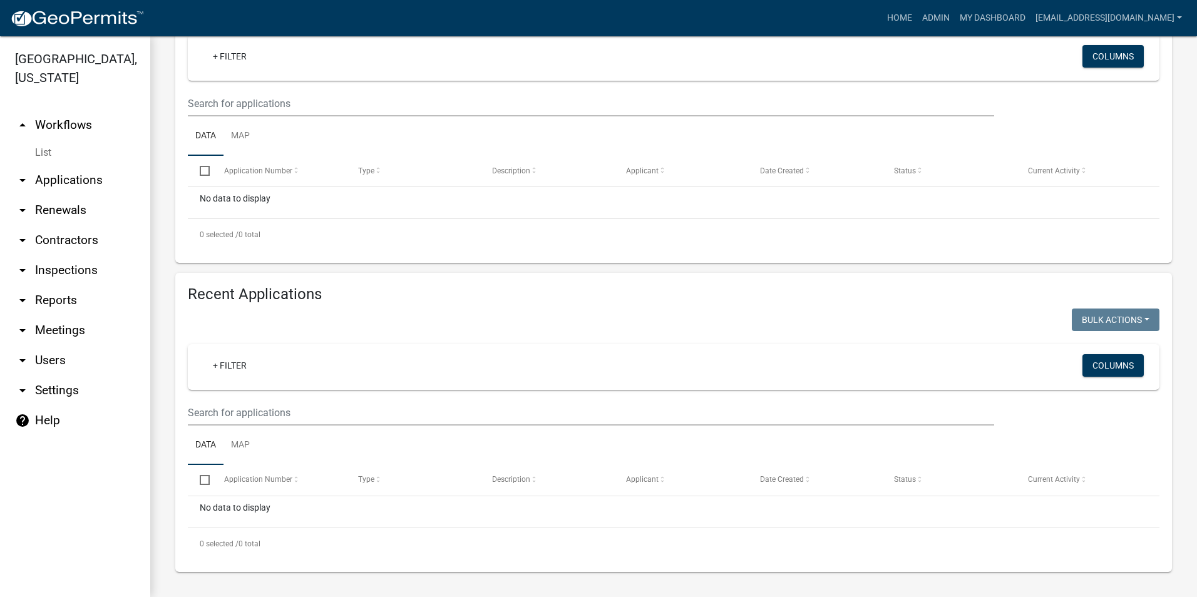
click at [86, 21] on img at bounding box center [77, 18] width 134 height 19
